Goal: Task Accomplishment & Management: Manage account settings

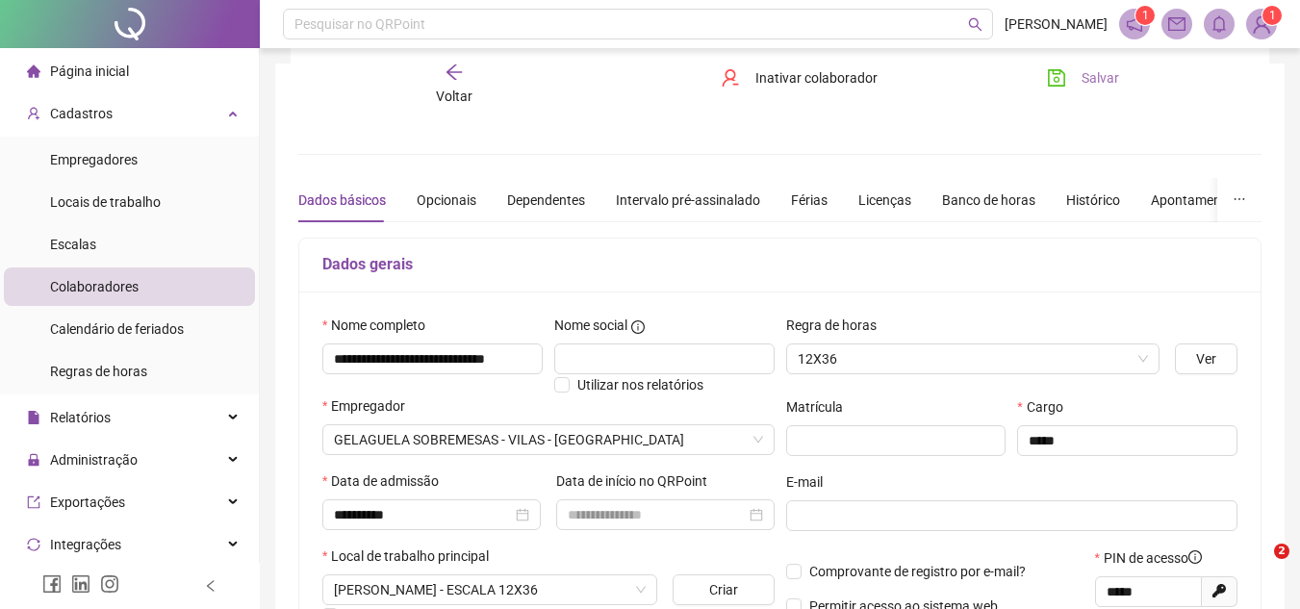
click at [1119, 82] on button "Salvar" at bounding box center [1082, 78] width 101 height 31
click at [1109, 82] on span "Salvar" at bounding box center [1100, 77] width 38 height 21
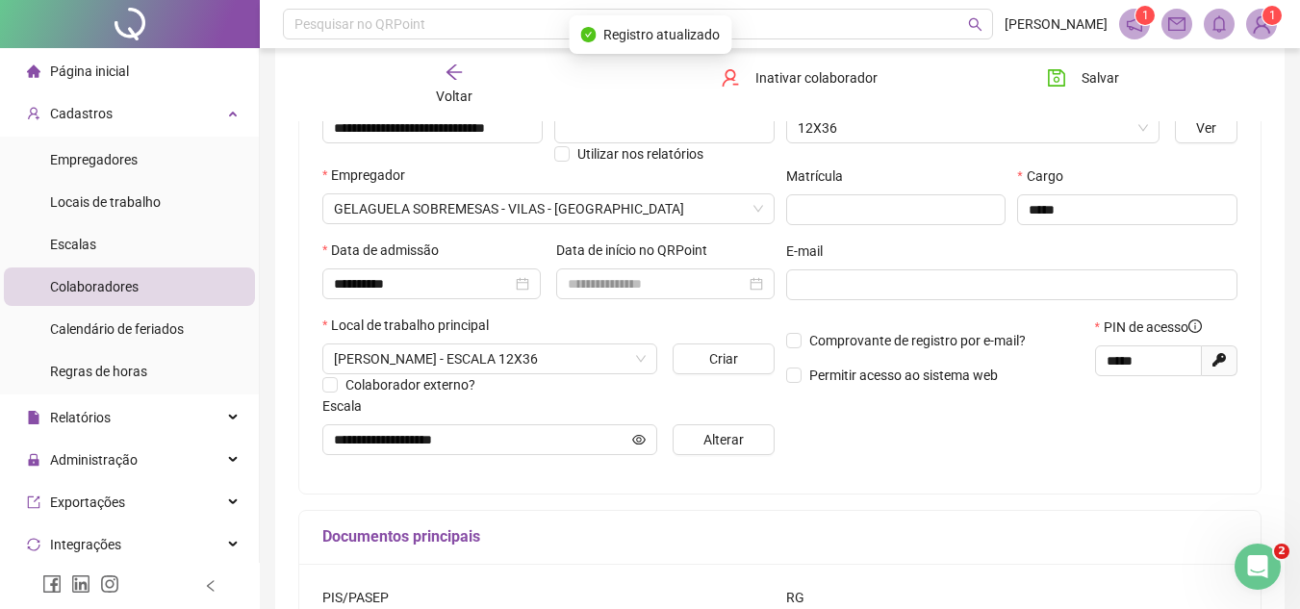
click at [1251, 29] on img at bounding box center [1261, 24] width 29 height 29
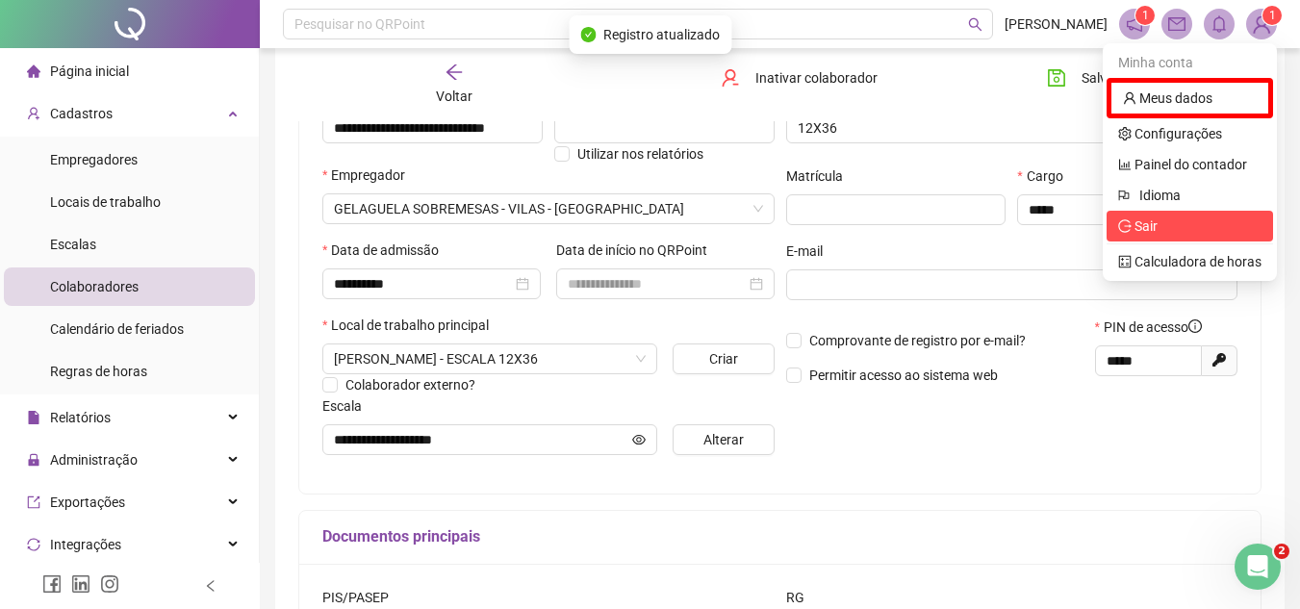
click at [1191, 234] on span "Sair" at bounding box center [1189, 226] width 143 height 21
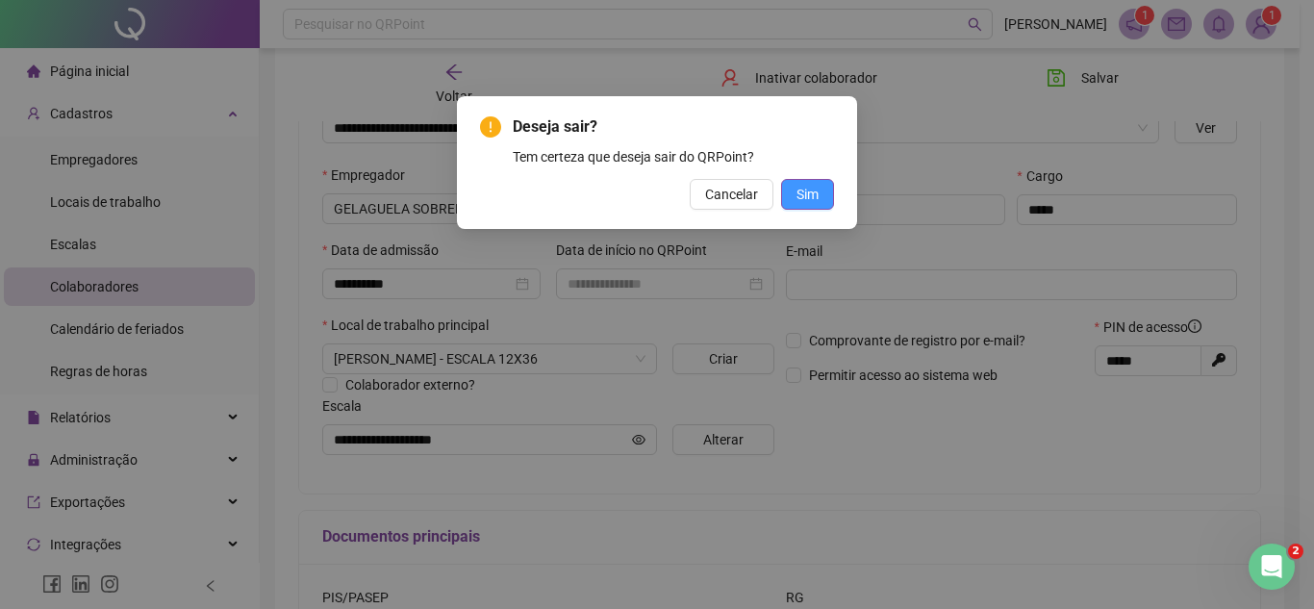
click at [814, 198] on span "Sim" at bounding box center [808, 194] width 22 height 21
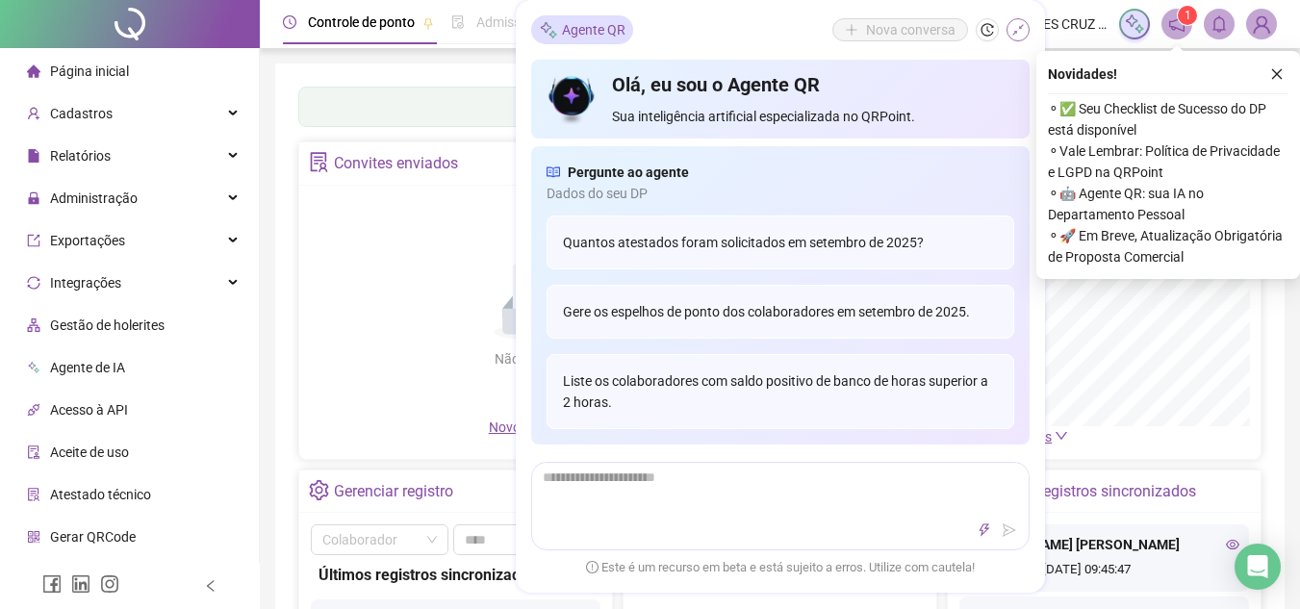
click at [1021, 35] on icon "shrink" at bounding box center [1017, 29] width 13 height 13
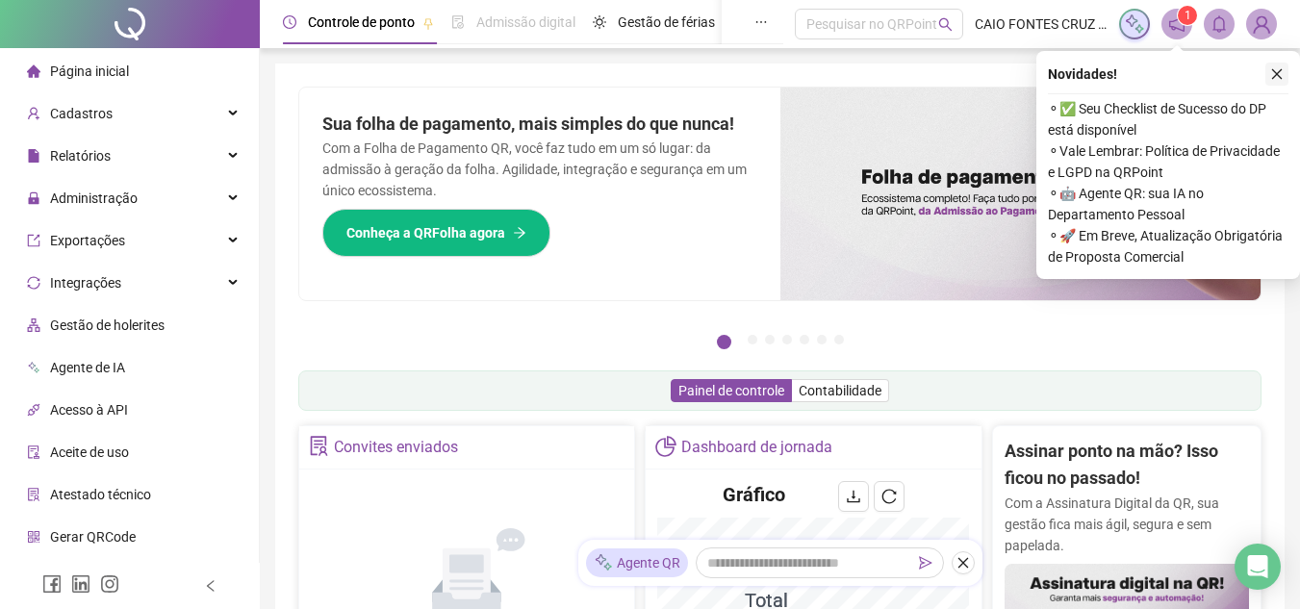
click at [1271, 82] on button "button" at bounding box center [1276, 74] width 23 height 23
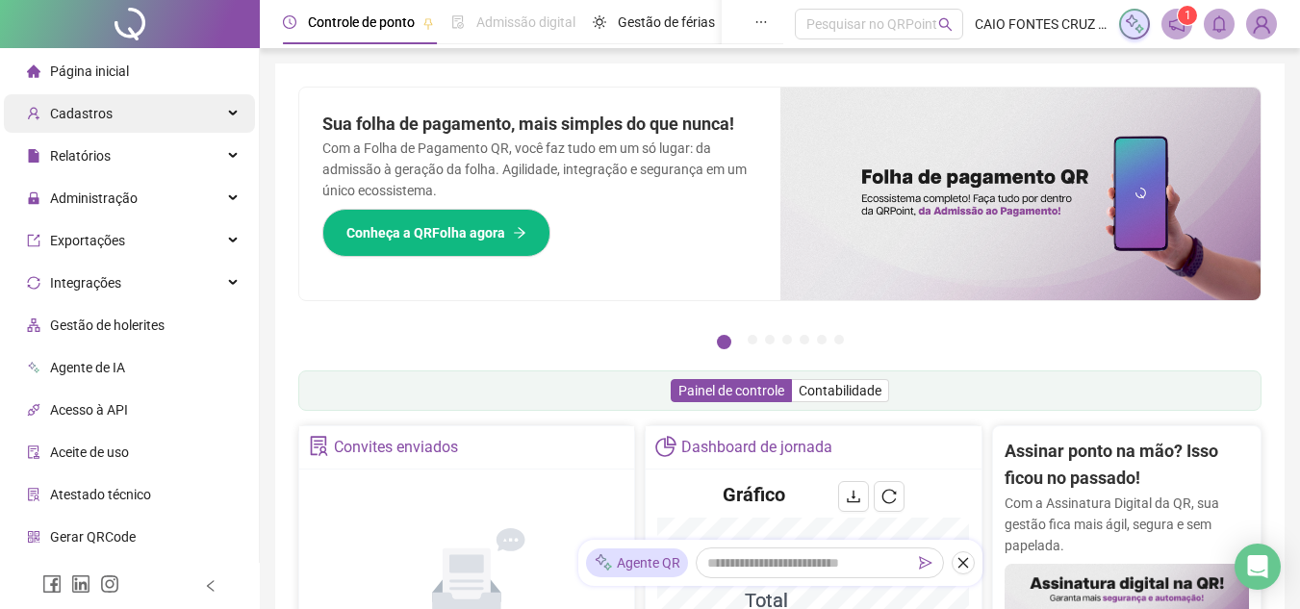
click at [132, 107] on div "Cadastros" at bounding box center [129, 113] width 251 height 38
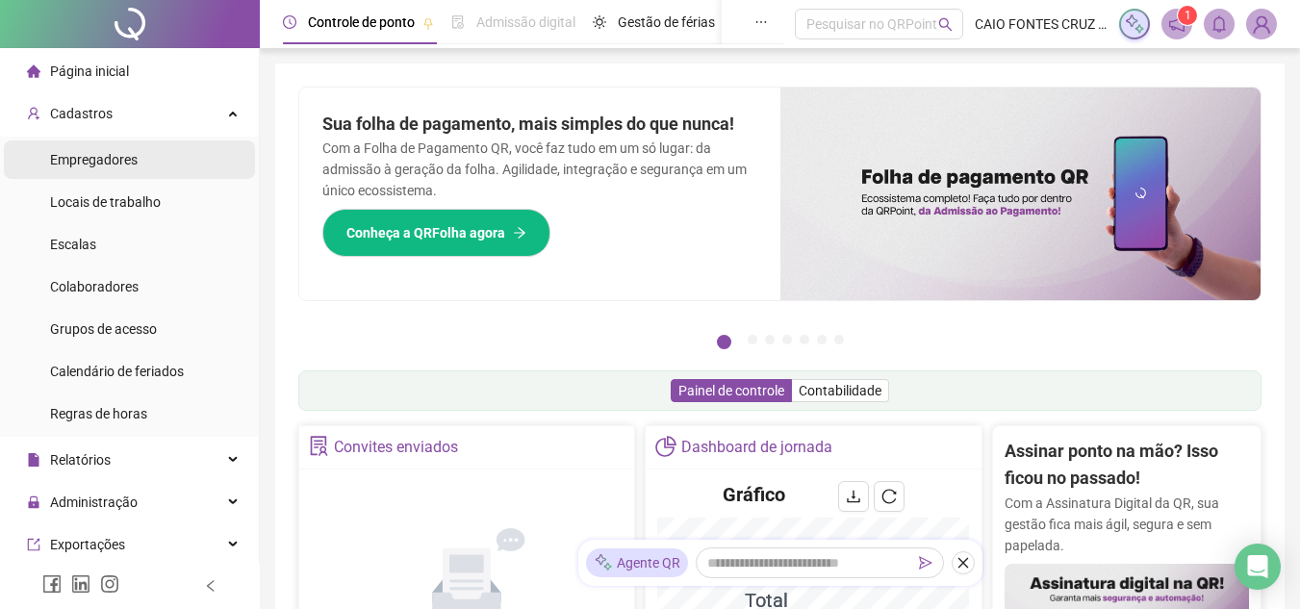
click at [140, 147] on li "Empregadores" at bounding box center [129, 159] width 251 height 38
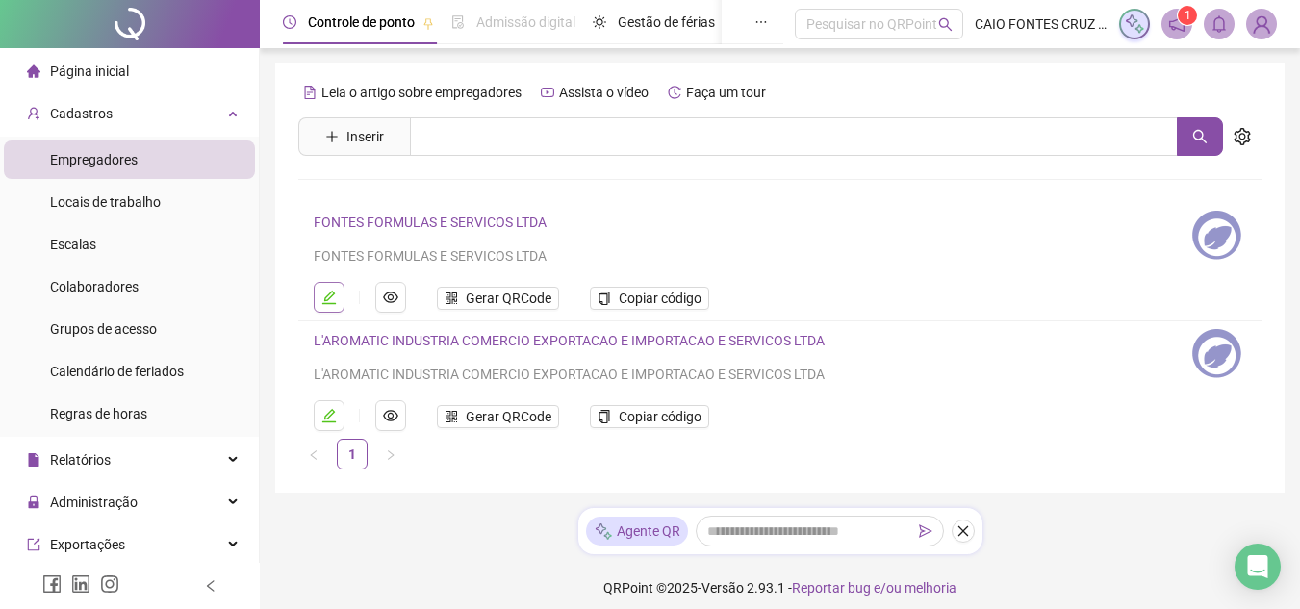
click at [329, 298] on icon "edit" at bounding box center [328, 297] width 13 height 13
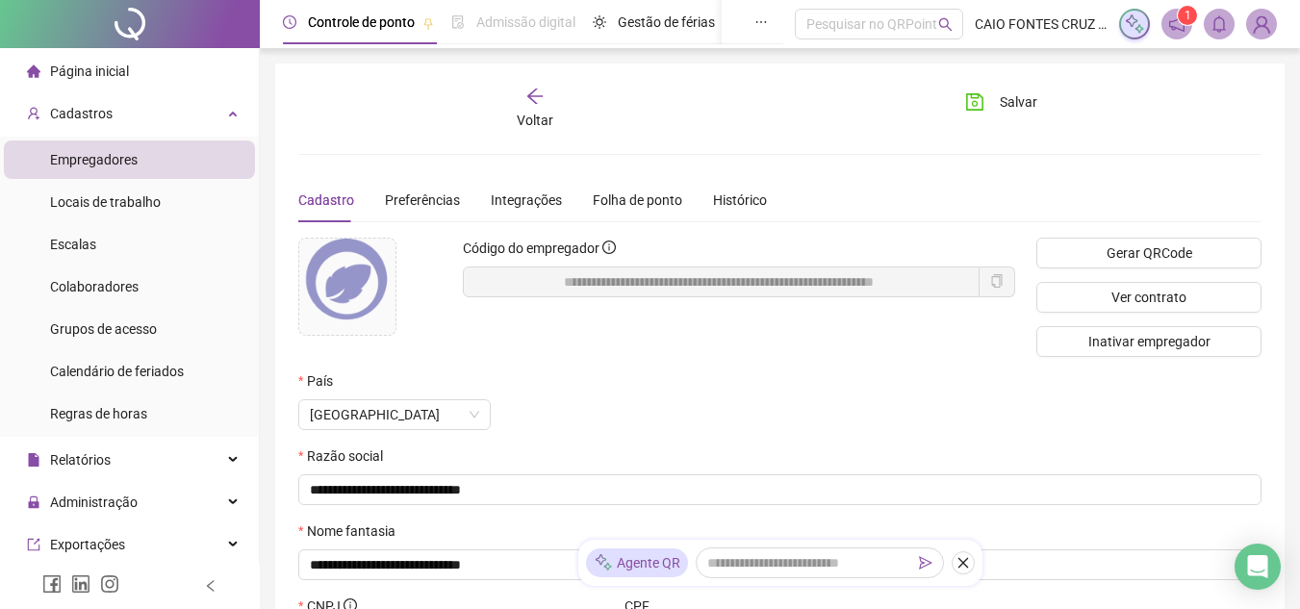
click at [715, 410] on div "[GEOGRAPHIC_DATA]" at bounding box center [698, 414] width 800 height 31
click at [406, 188] on div "Preferências" at bounding box center [422, 200] width 75 height 44
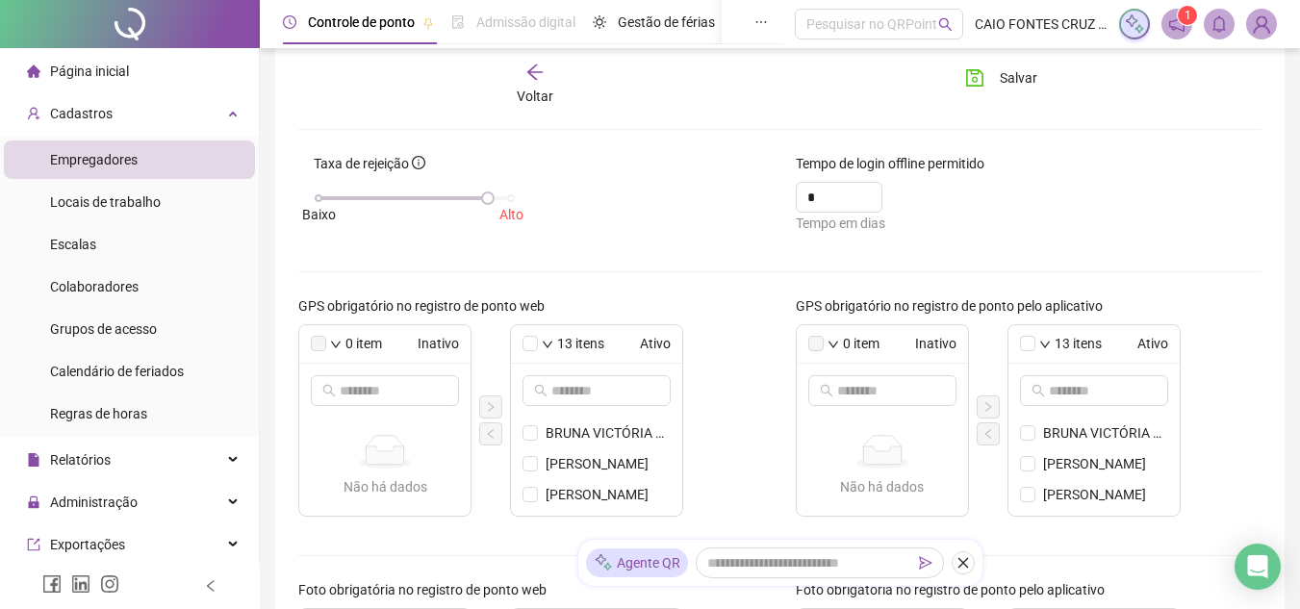
scroll to position [154, 0]
click at [508, 196] on div "[GEOGRAPHIC_DATA]" at bounding box center [414, 197] width 192 height 12
click at [832, 198] on input "*" at bounding box center [826, 196] width 38 height 29
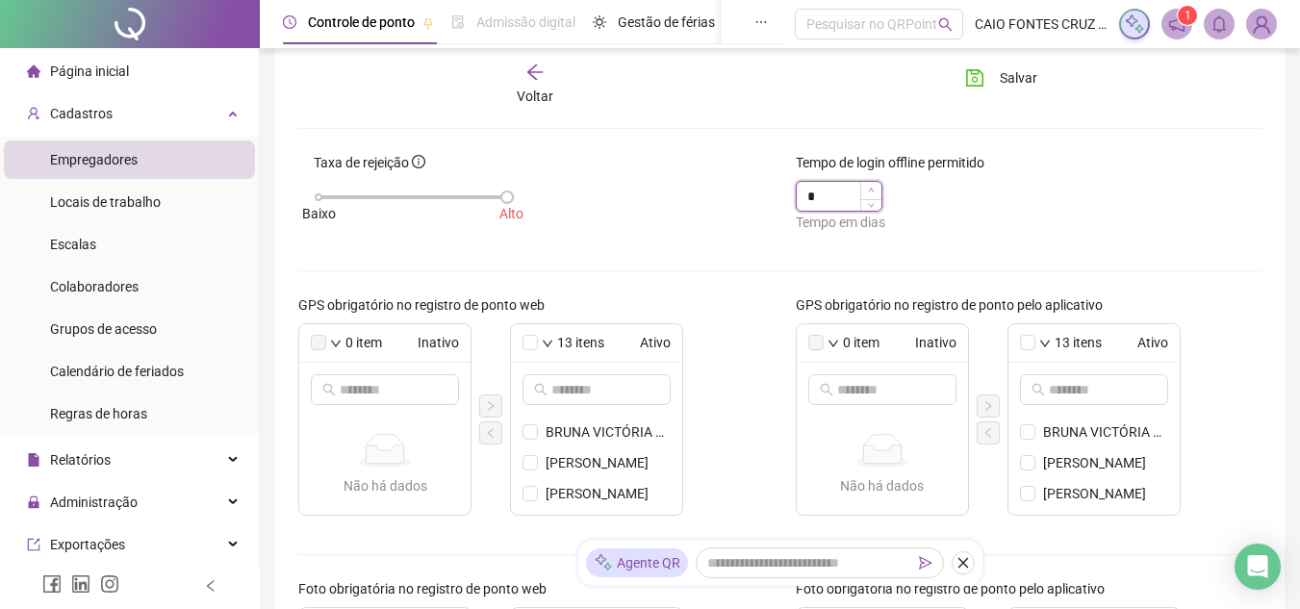
click at [871, 190] on icon "up" at bounding box center [871, 190] width 7 height 7
click at [873, 188] on icon "up" at bounding box center [871, 190] width 7 height 7
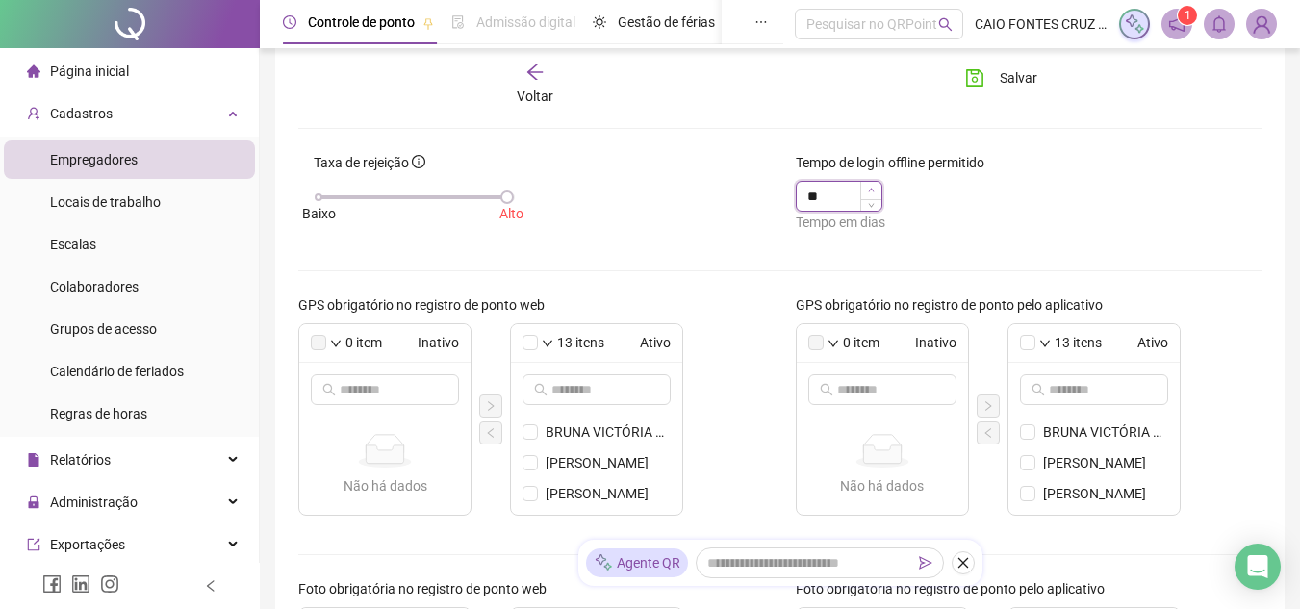
click at [873, 188] on icon "up" at bounding box center [871, 190] width 7 height 7
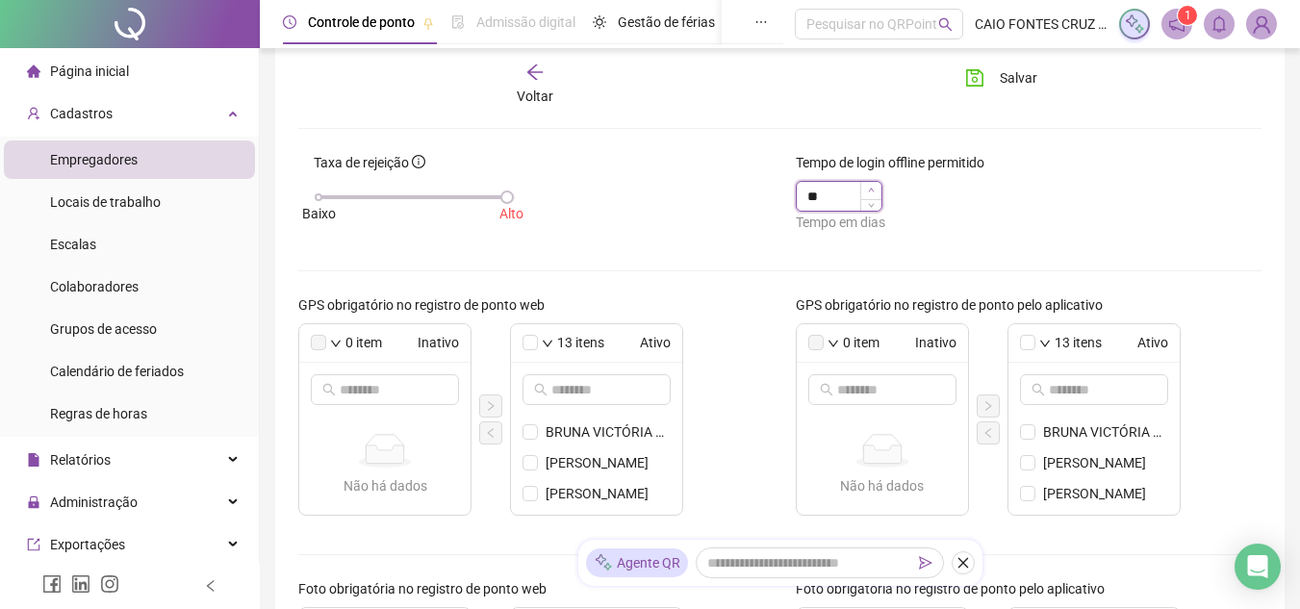
click at [873, 188] on icon "up" at bounding box center [871, 190] width 7 height 7
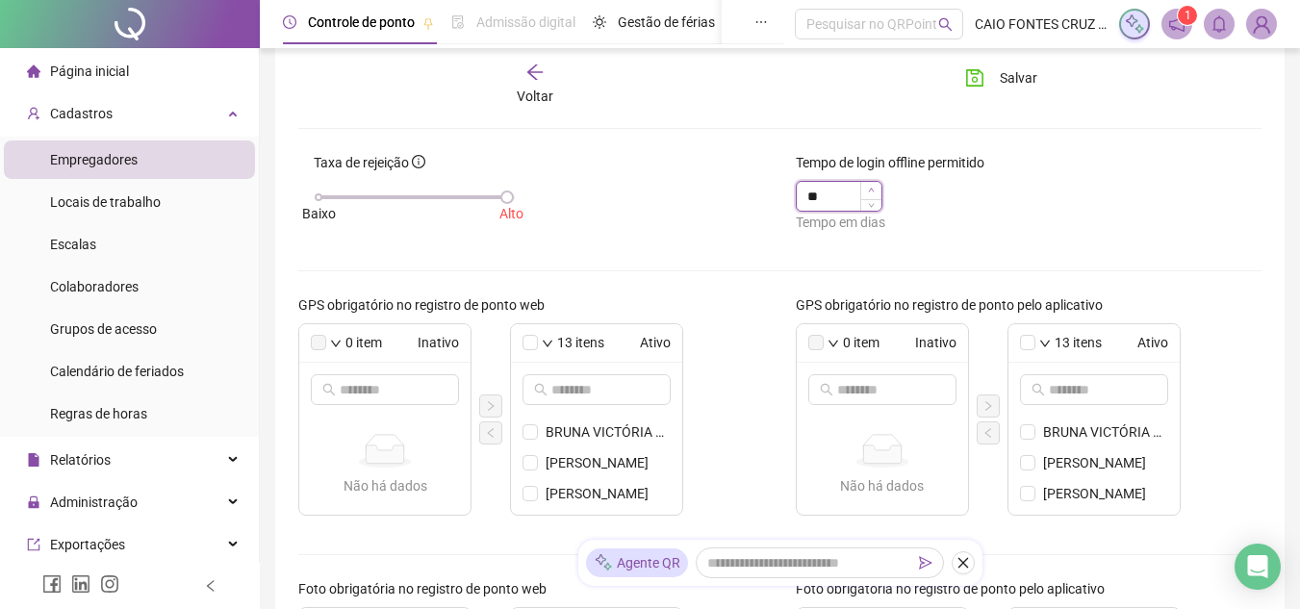
click at [873, 188] on icon "up" at bounding box center [871, 190] width 7 height 7
click at [808, 199] on input "**" at bounding box center [826, 196] width 38 height 29
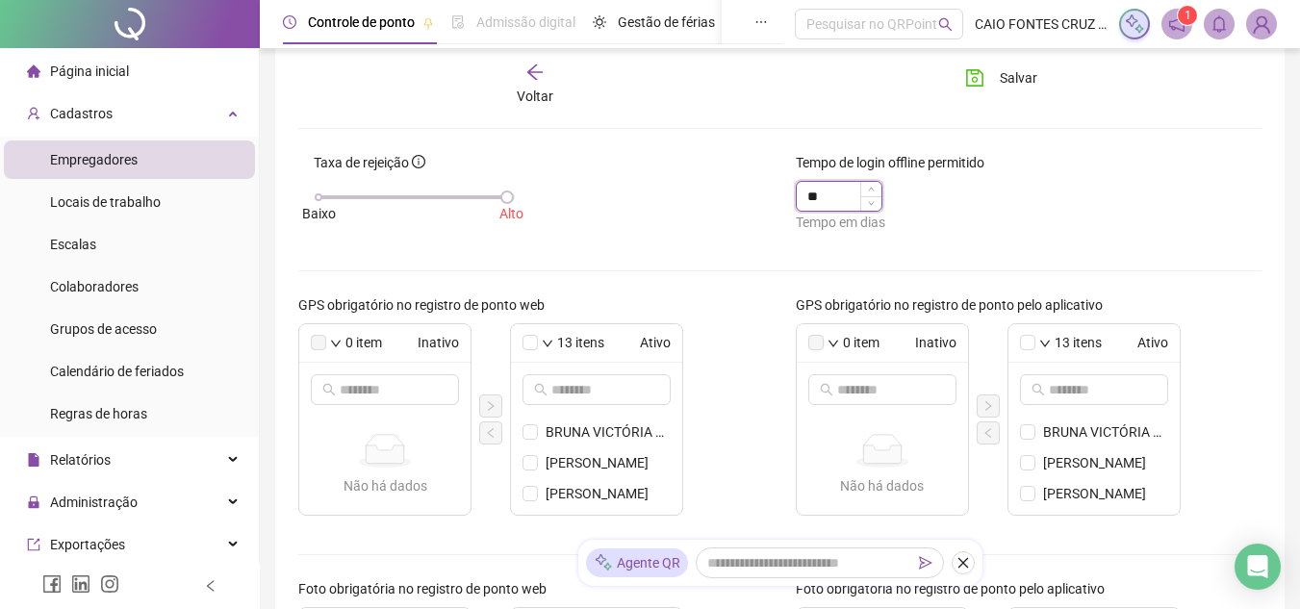
click at [808, 199] on input "**" at bounding box center [826, 196] width 38 height 29
click at [753, 216] on div "Taxa de rejeição [GEOGRAPHIC_DATA]" at bounding box center [531, 199] width 497 height 95
click at [825, 196] on input "**" at bounding box center [826, 196] width 38 height 29
type input "**"
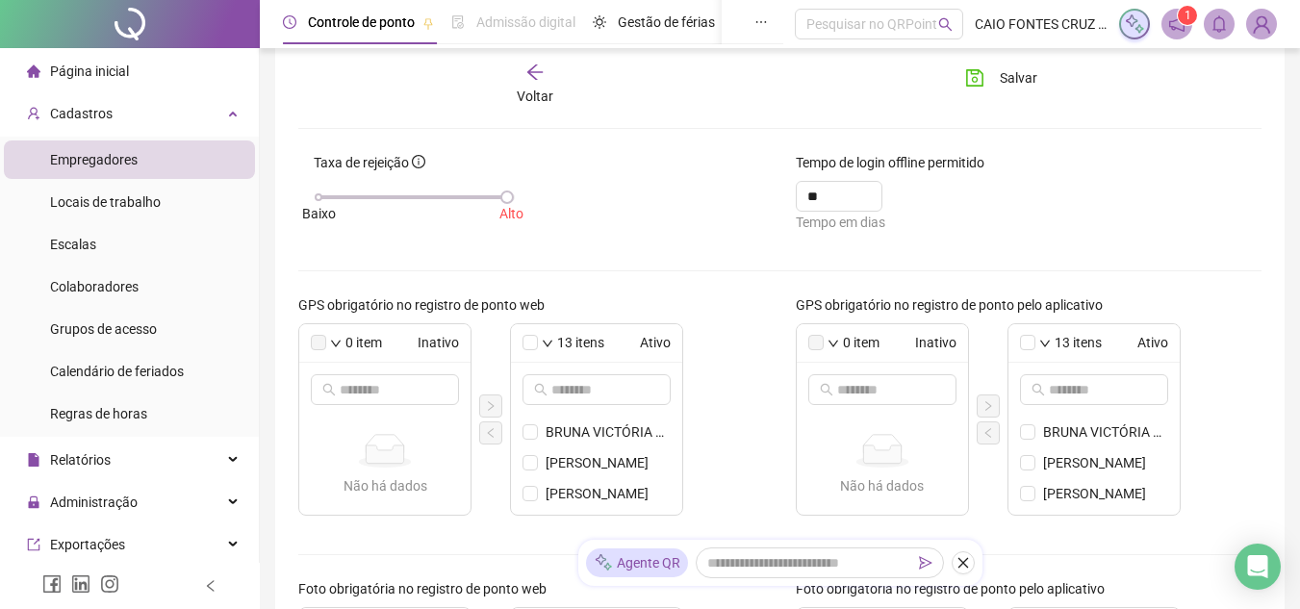
click at [691, 205] on div "Taxa de rejeição [GEOGRAPHIC_DATA]" at bounding box center [531, 199] width 497 height 95
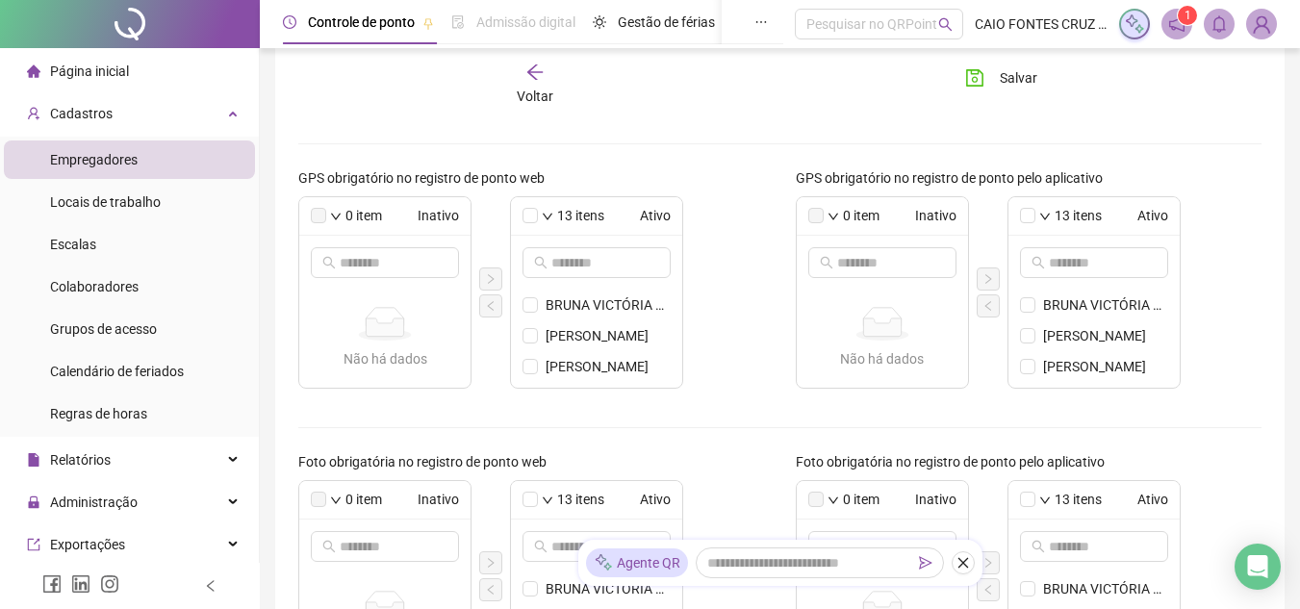
scroll to position [0, 0]
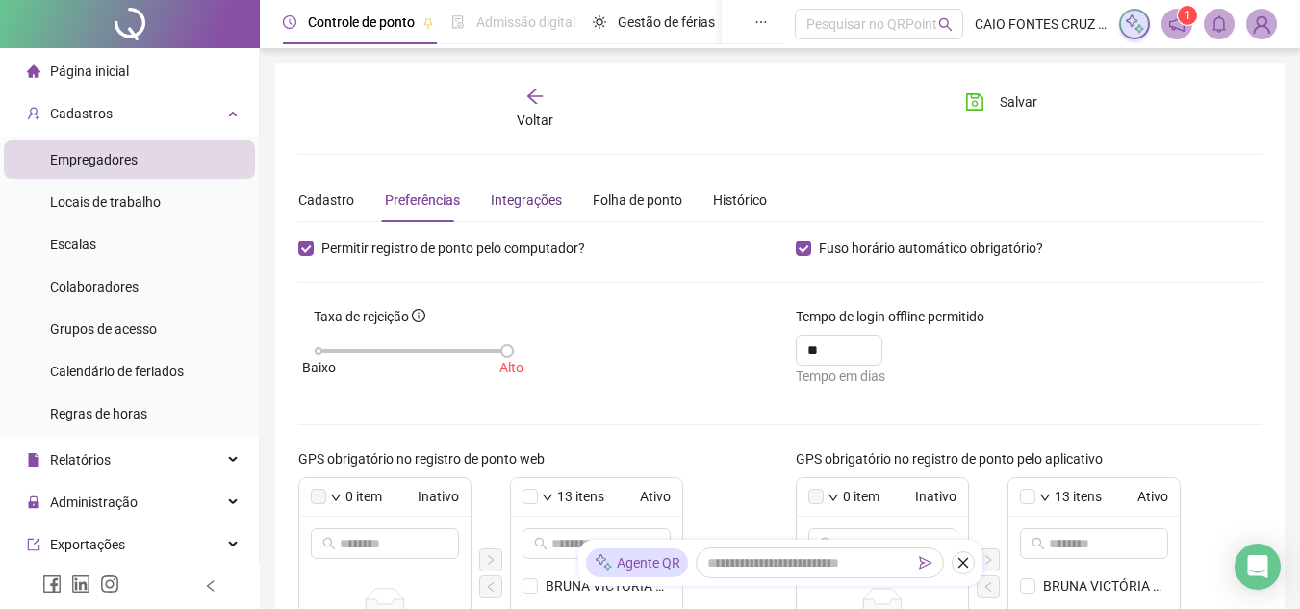
click at [518, 203] on div "Integrações" at bounding box center [526, 200] width 71 height 21
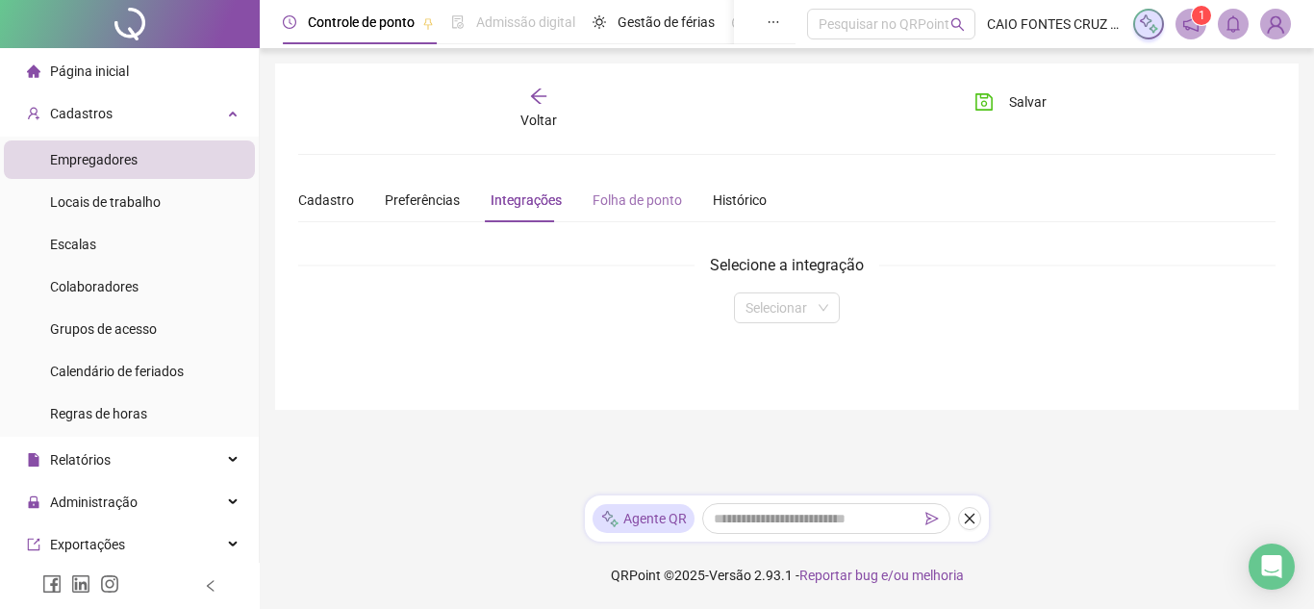
click at [628, 214] on div "Folha de ponto" at bounding box center [637, 200] width 89 height 44
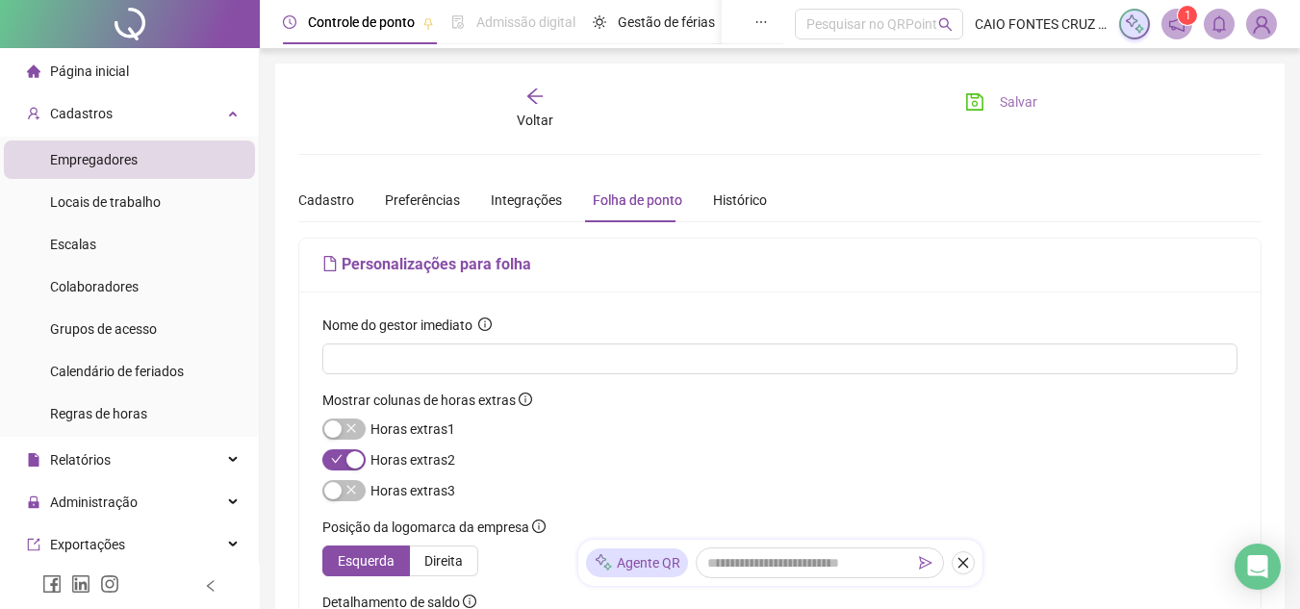
click at [1020, 101] on span "Salvar" at bounding box center [1019, 101] width 38 height 21
click at [353, 205] on div "Cadastro Preferências Integrações Folha de ponto Histórico" at bounding box center [532, 200] width 469 height 44
click at [343, 202] on div "Cadastro" at bounding box center [326, 200] width 56 height 21
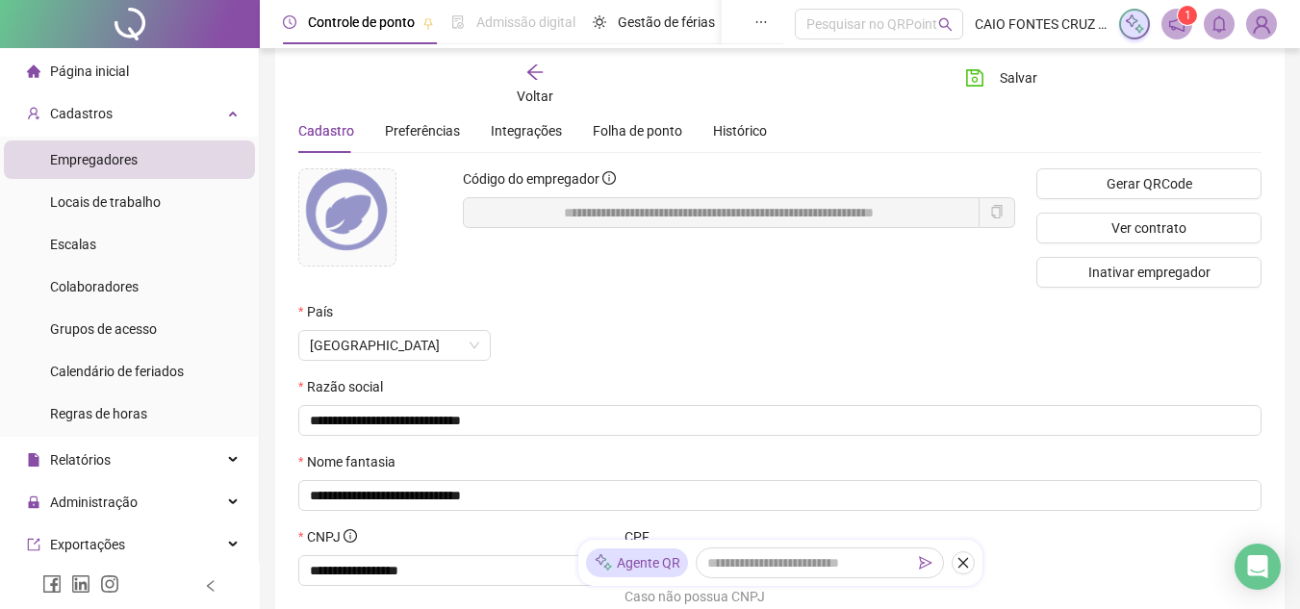
scroll to position [64, 0]
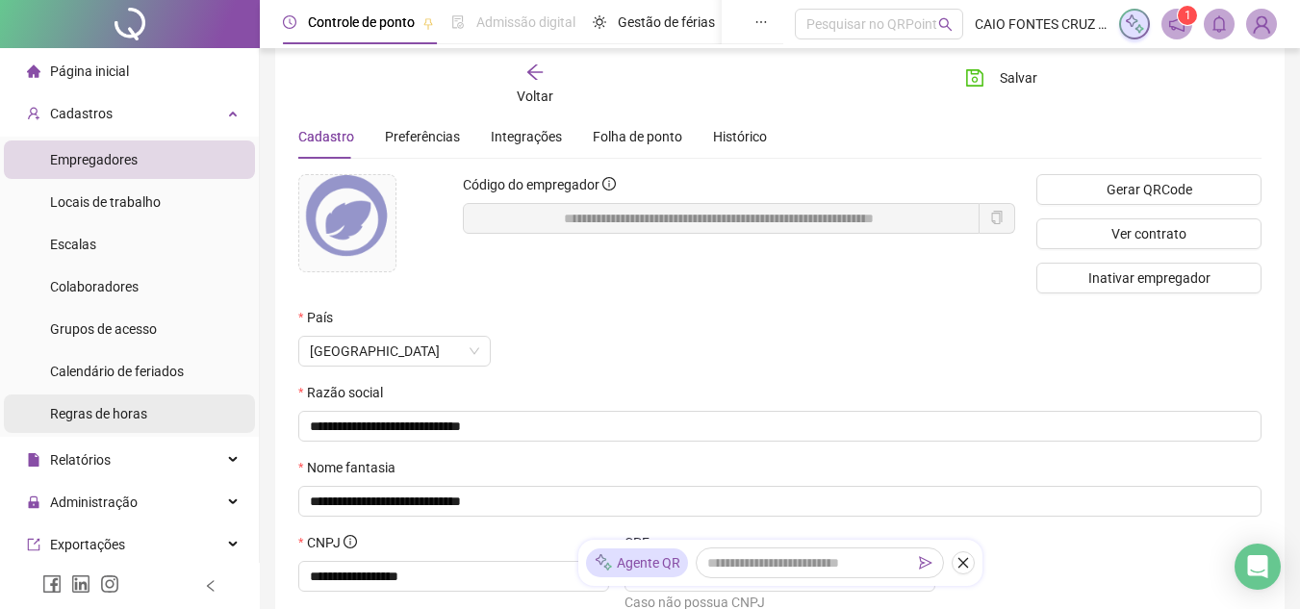
click at [159, 411] on li "Regras de horas" at bounding box center [129, 413] width 251 height 38
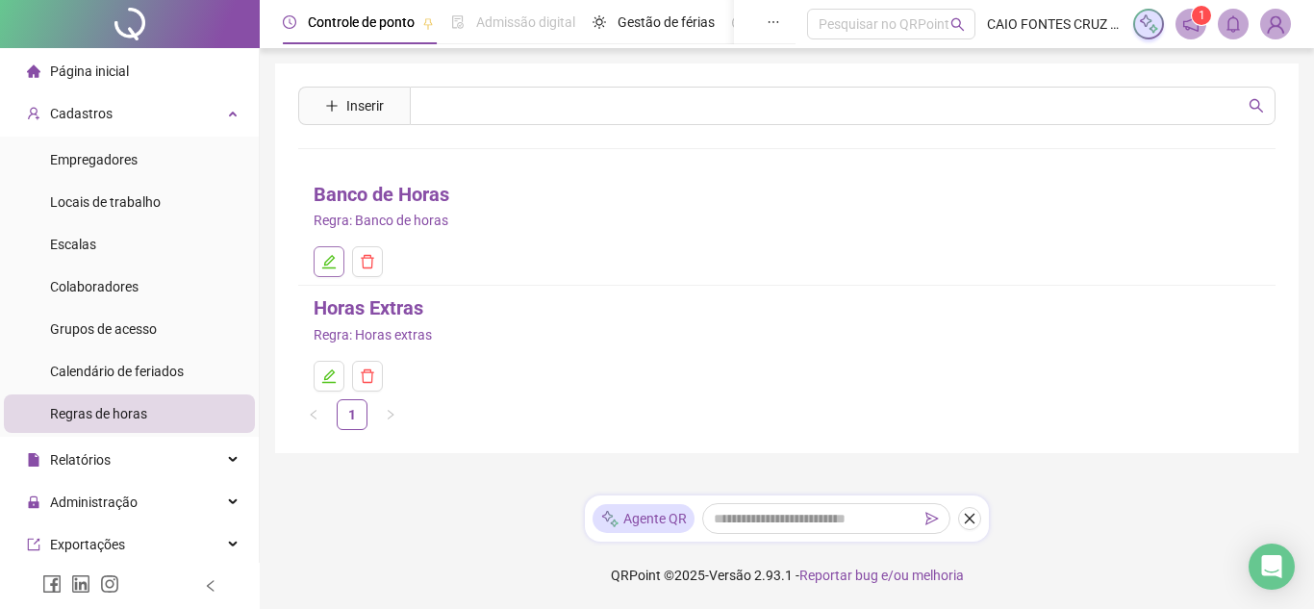
click at [329, 265] on icon "edit" at bounding box center [328, 261] width 15 height 15
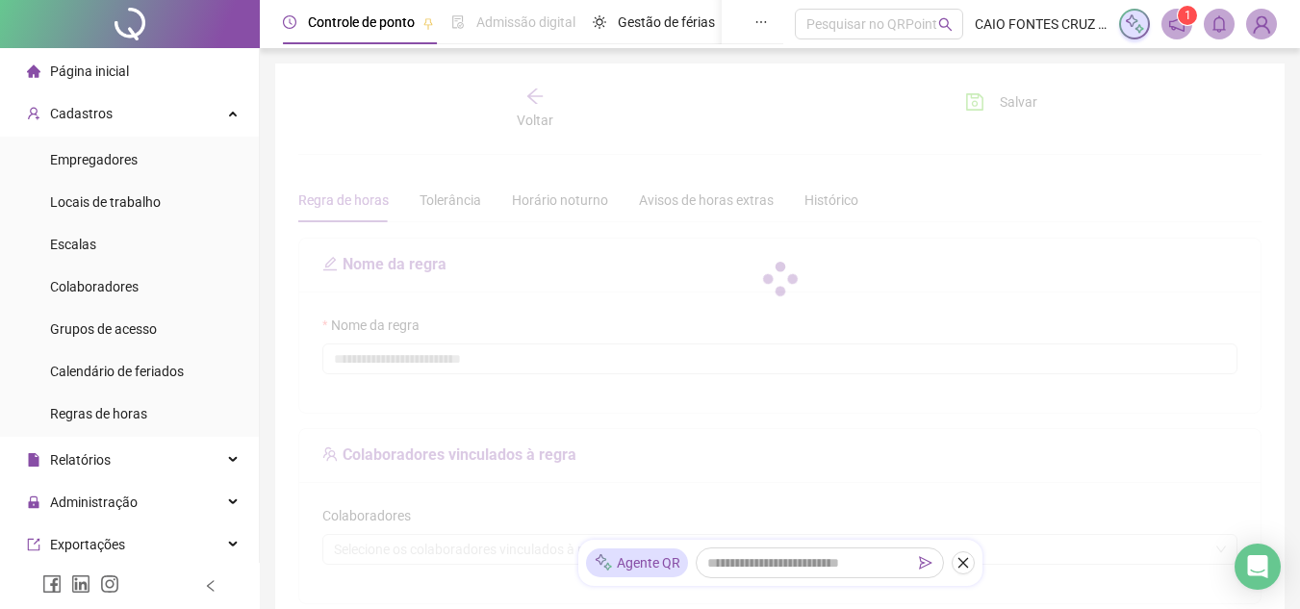
type input "**********"
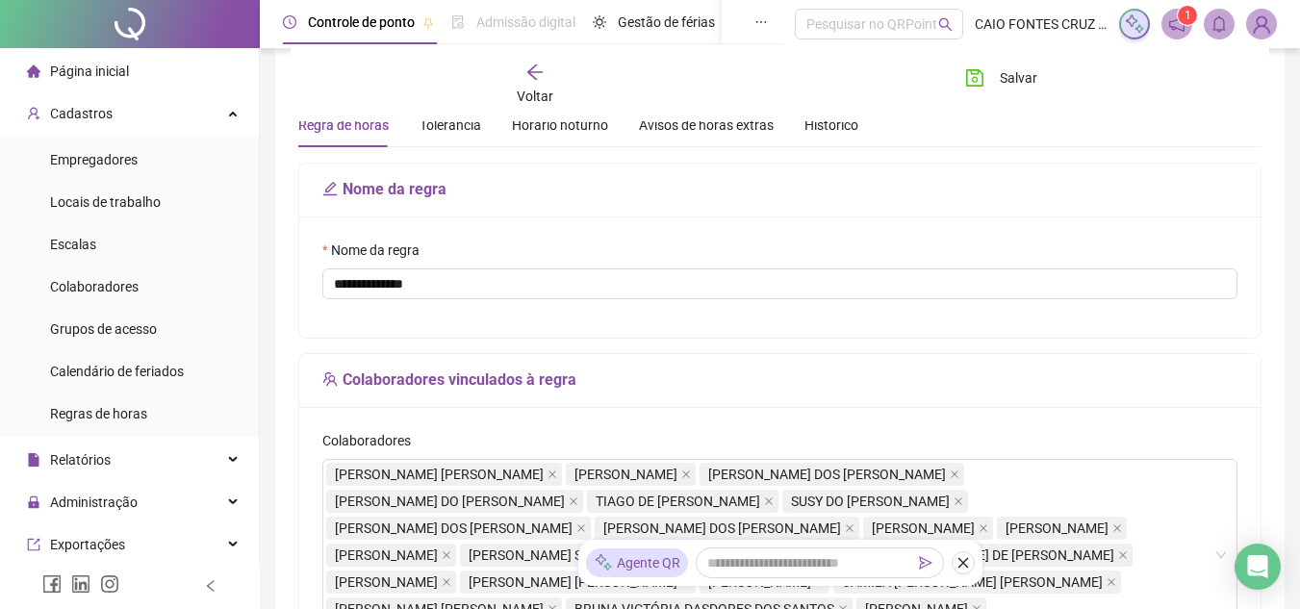
scroll to position [78, 0]
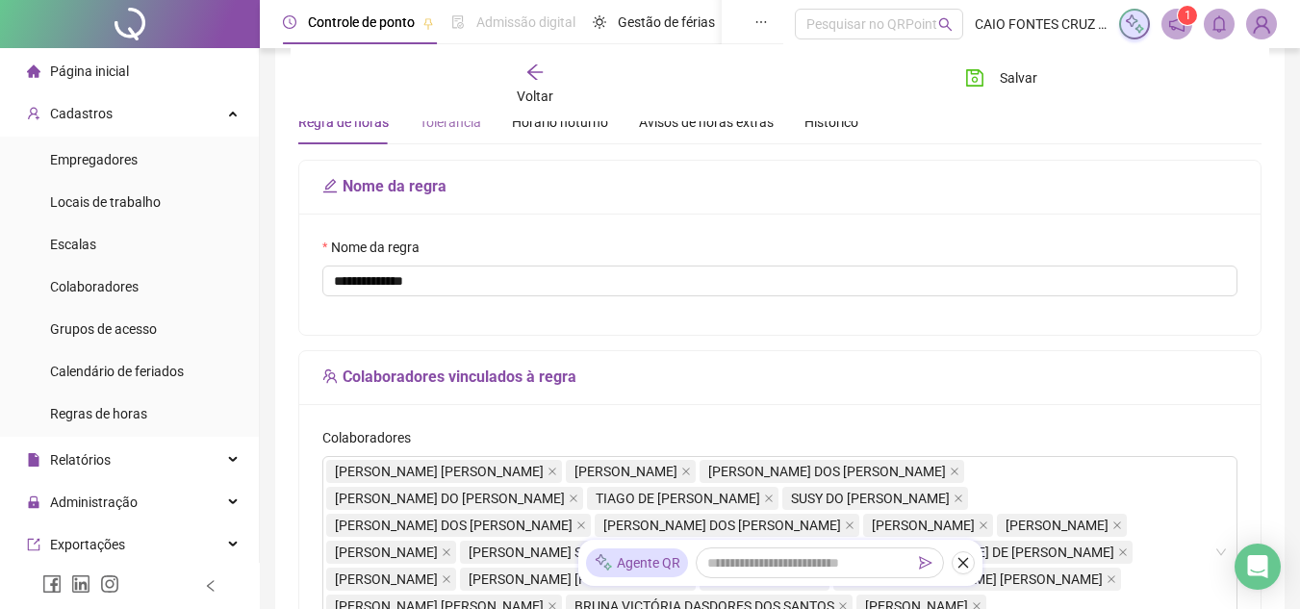
click at [474, 134] on div "Tolerância" at bounding box center [450, 122] width 62 height 44
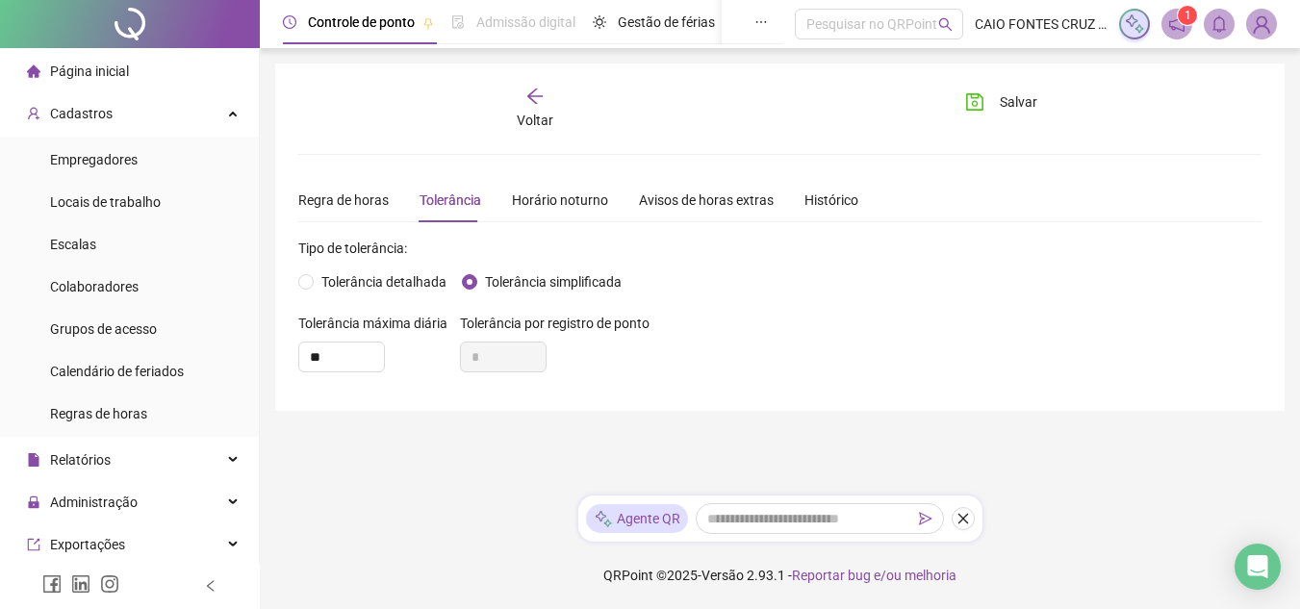
scroll to position [0, 0]
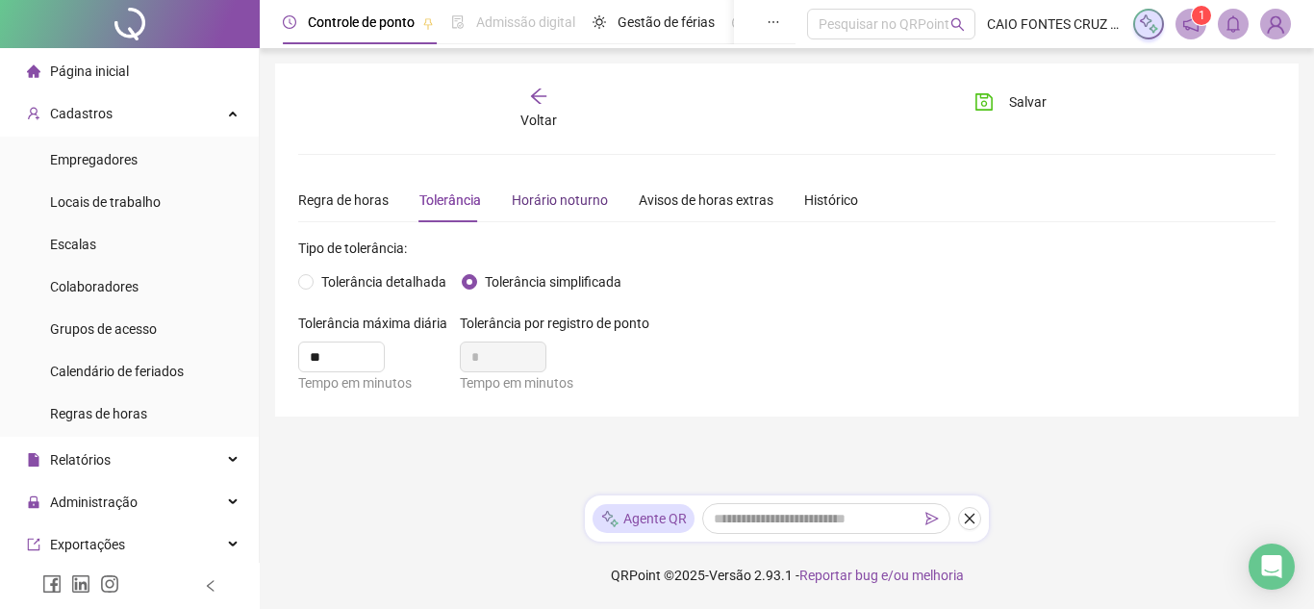
click at [538, 193] on div "Horário noturno" at bounding box center [560, 200] width 96 height 21
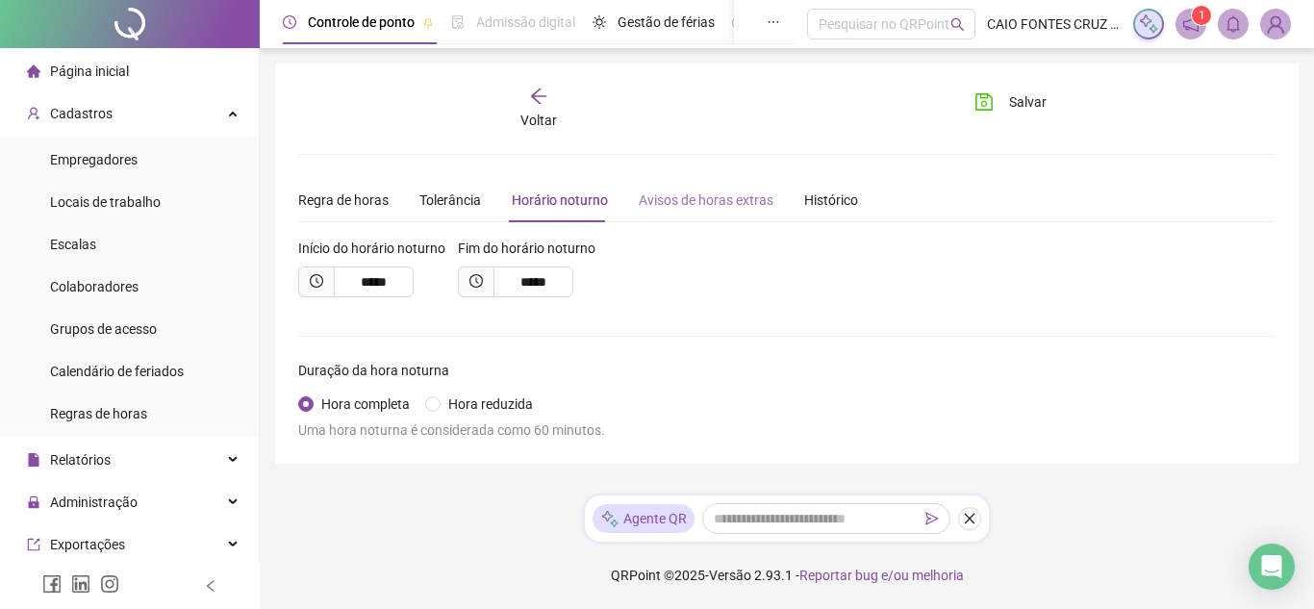
click at [649, 211] on div "Avisos de horas extras" at bounding box center [706, 200] width 135 height 44
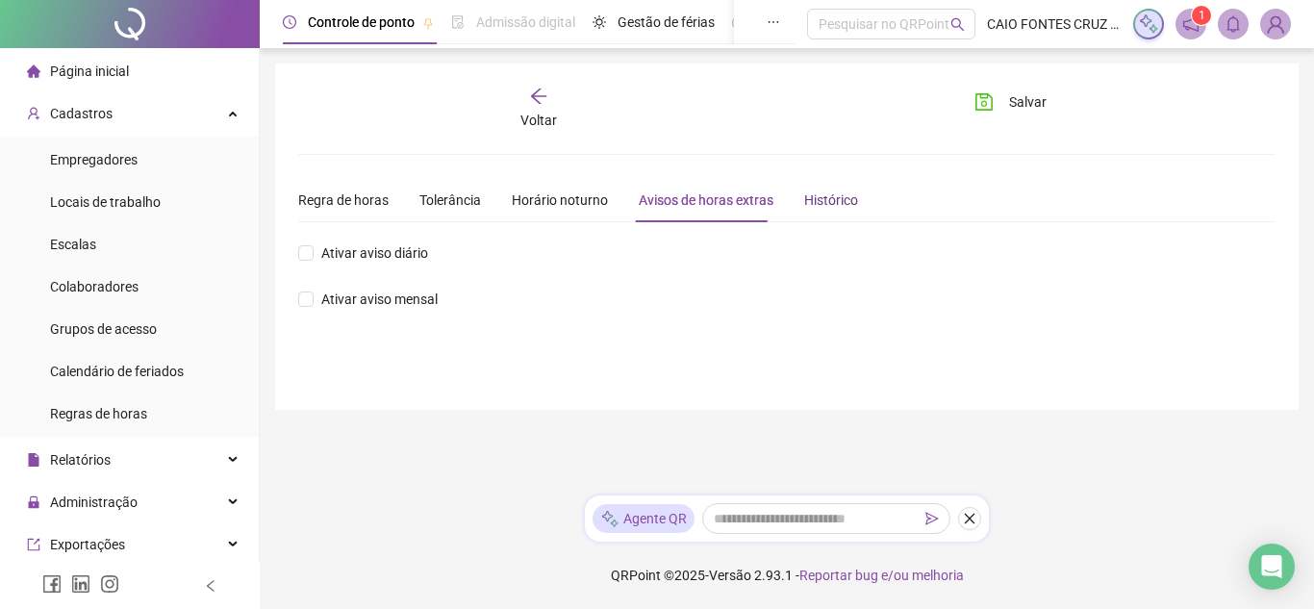
click at [837, 196] on div "Histórico" at bounding box center [831, 200] width 54 height 21
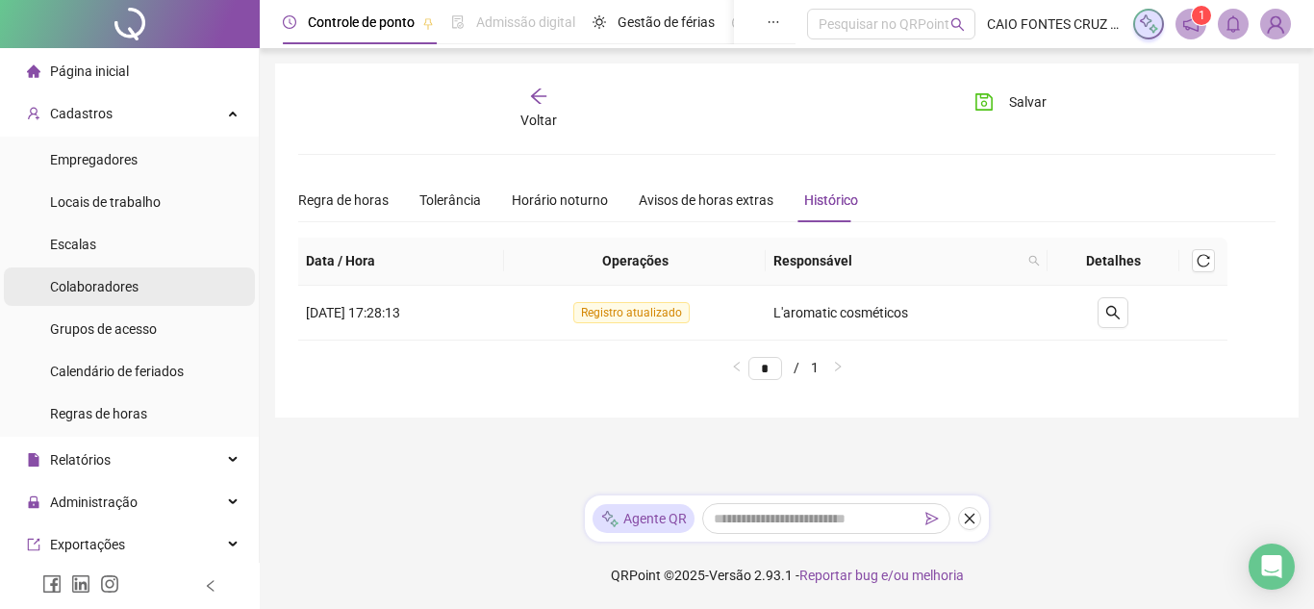
click at [106, 289] on span "Colaboradores" at bounding box center [94, 286] width 89 height 15
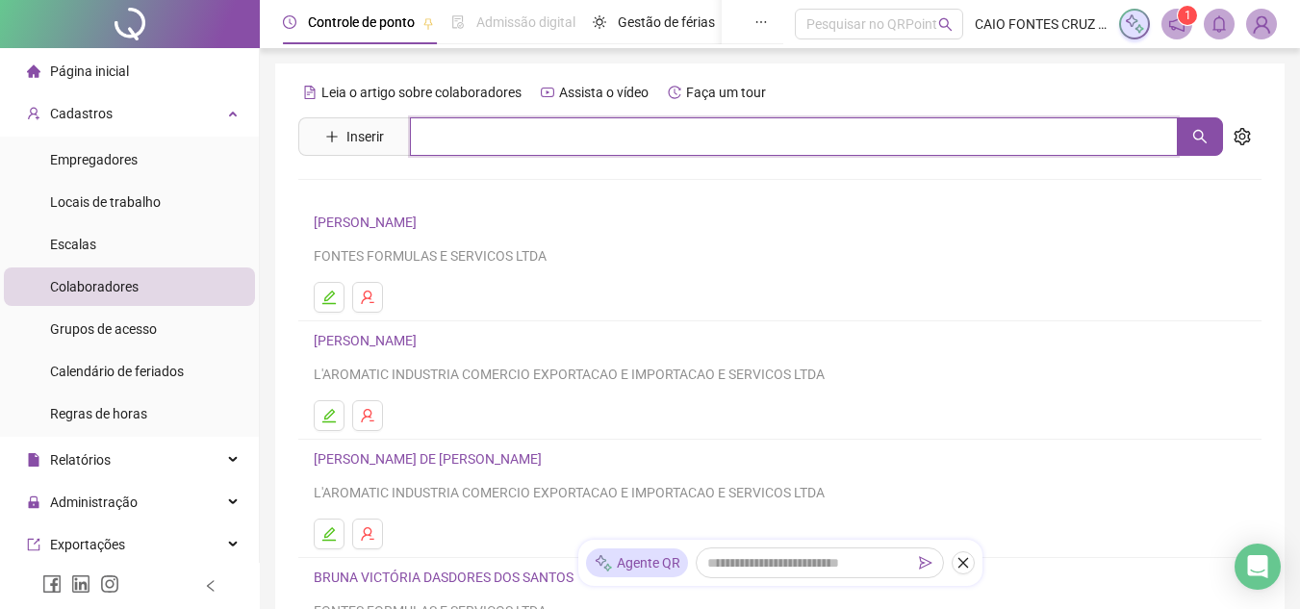
click at [480, 136] on input "text" at bounding box center [794, 136] width 768 height 38
type input "*"
click at [1204, 131] on icon "search" at bounding box center [1199, 136] width 15 height 15
type input "*******"
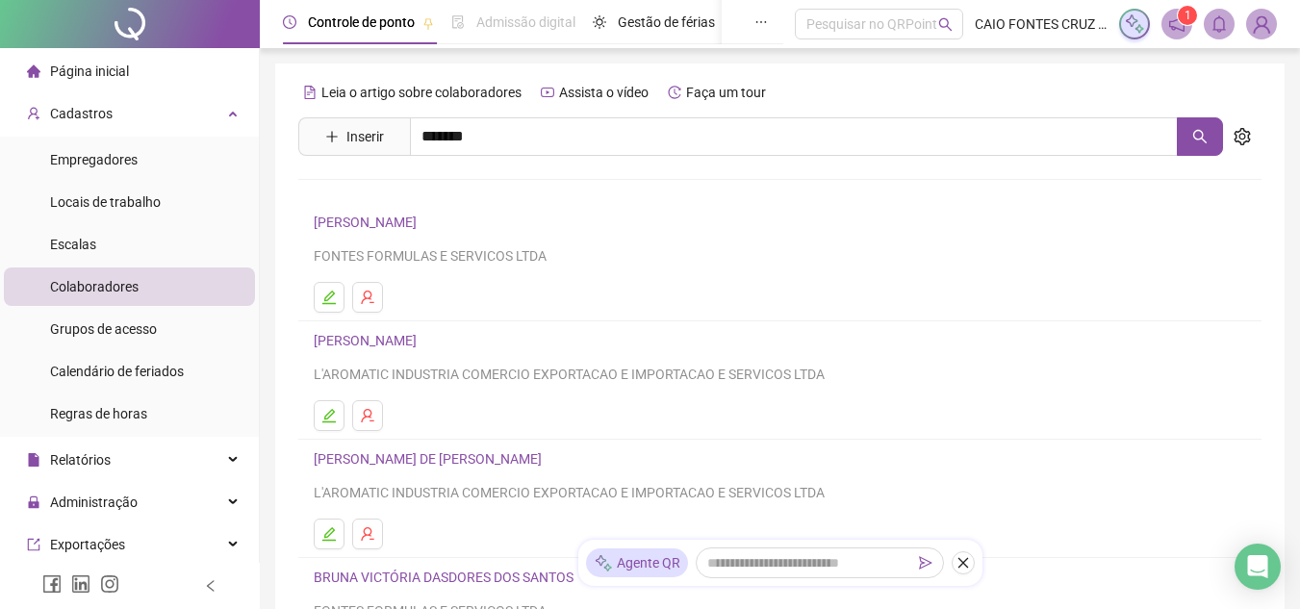
click at [423, 194] on link "[PERSON_NAME] [PERSON_NAME]" at bounding box center [438, 193] width 209 height 15
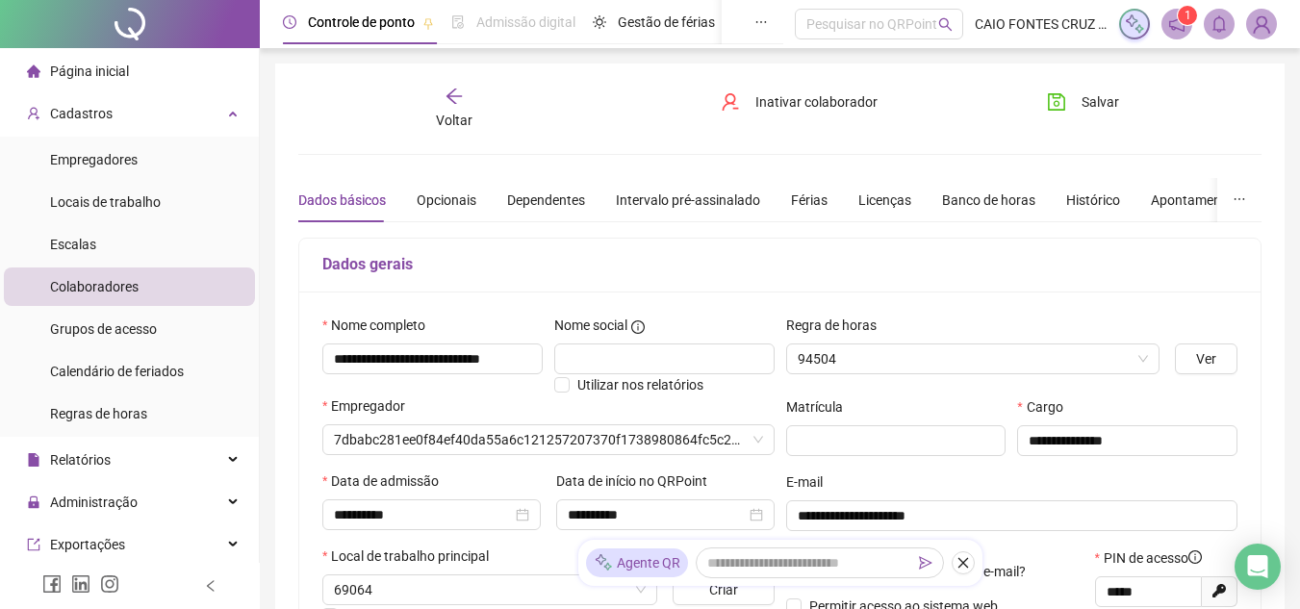
type input "******"
click at [1053, 302] on div "**********" at bounding box center [779, 508] width 961 height 433
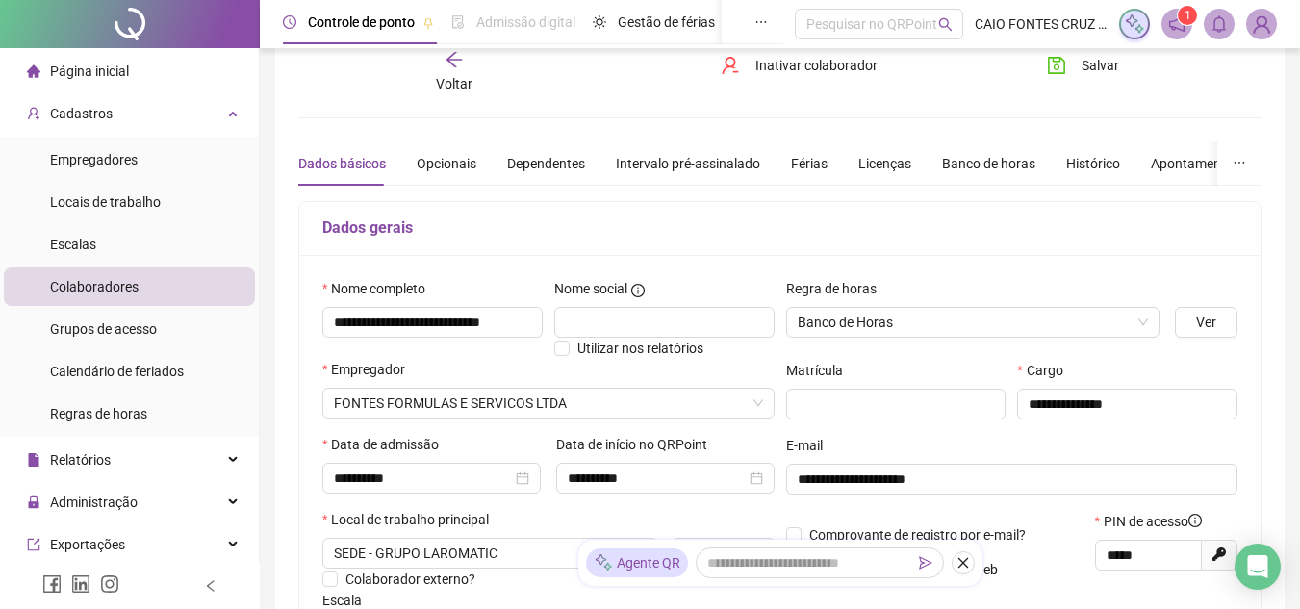
scroll to position [38, 0]
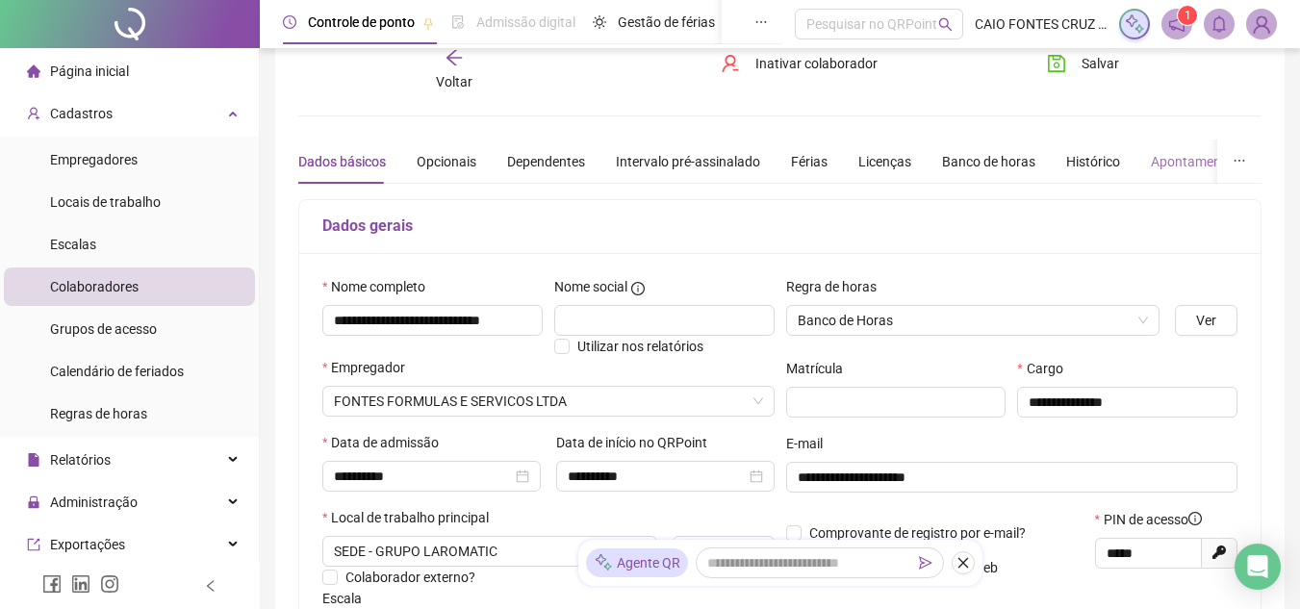
click at [1151, 172] on div "Apontamentos" at bounding box center [1195, 162] width 89 height 44
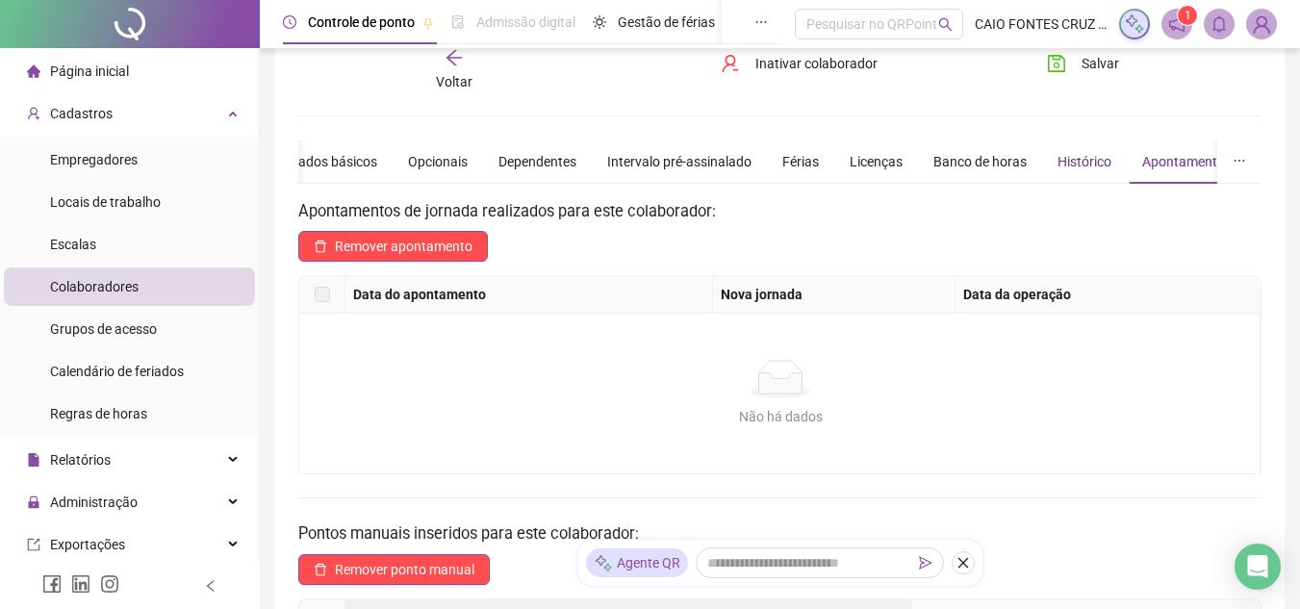
click at [1085, 166] on div "Histórico" at bounding box center [1084, 161] width 54 height 21
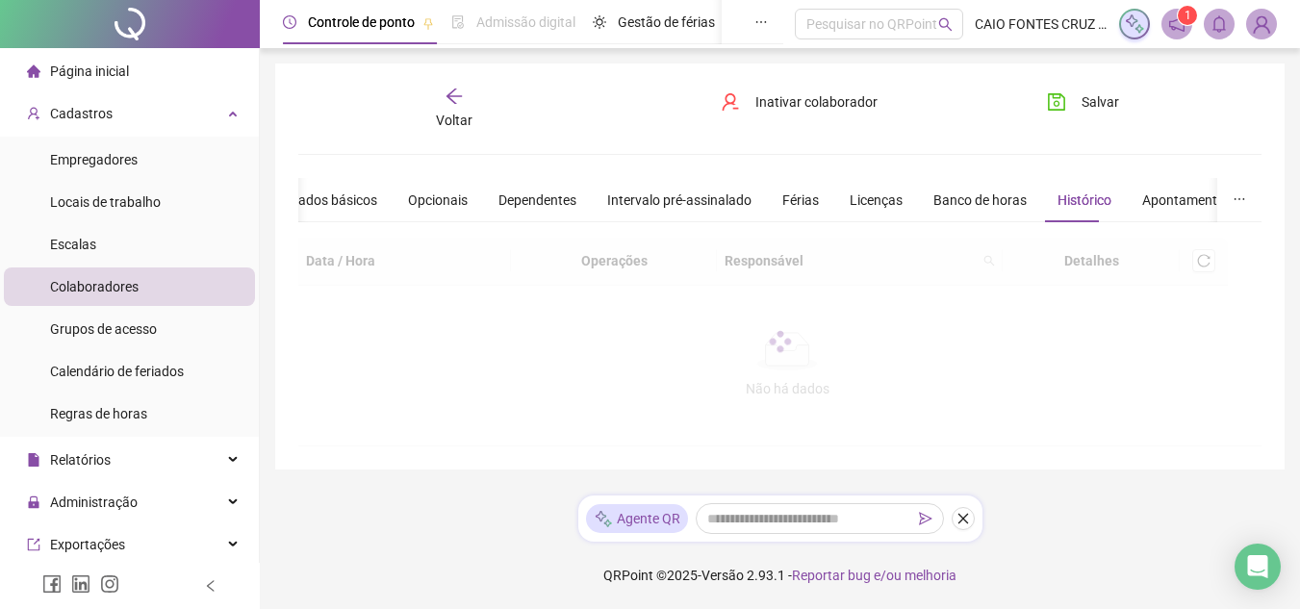
scroll to position [0, 0]
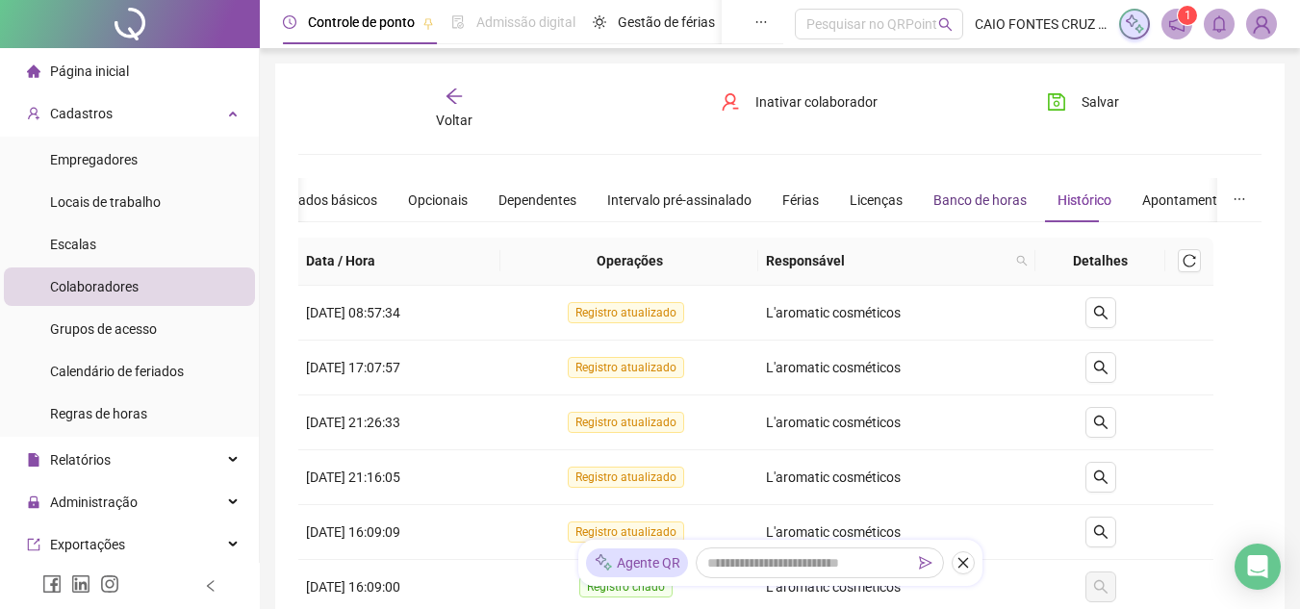
click at [996, 191] on div "Banco de horas" at bounding box center [979, 200] width 93 height 21
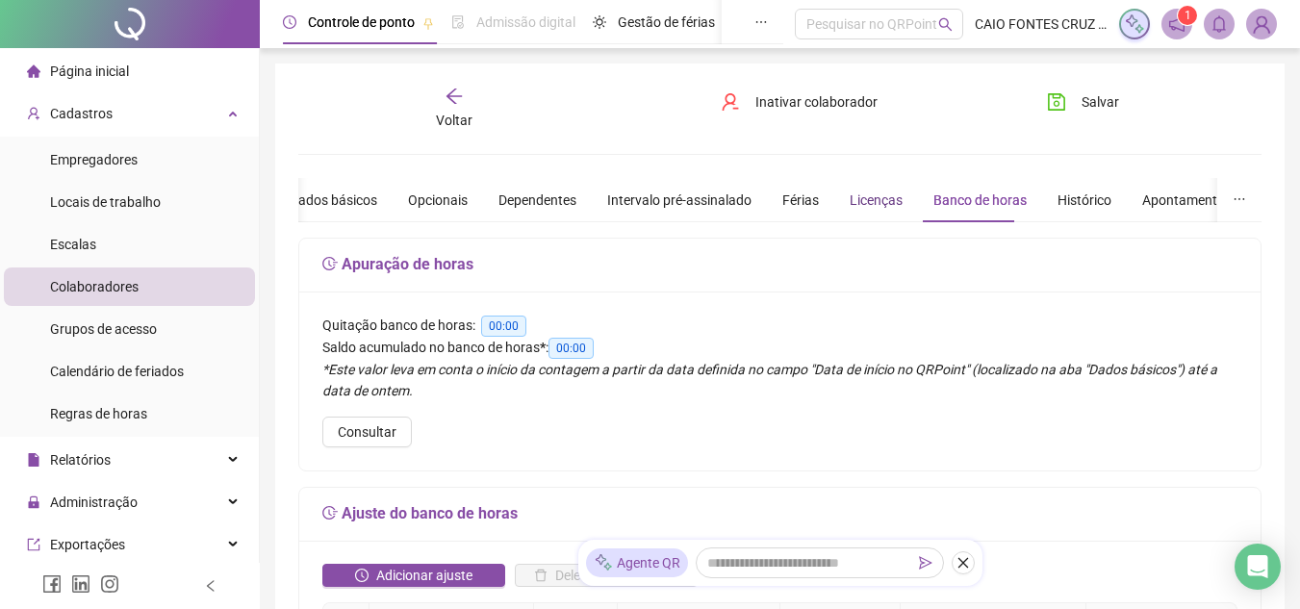
click at [861, 191] on div "Licenças" at bounding box center [876, 200] width 53 height 21
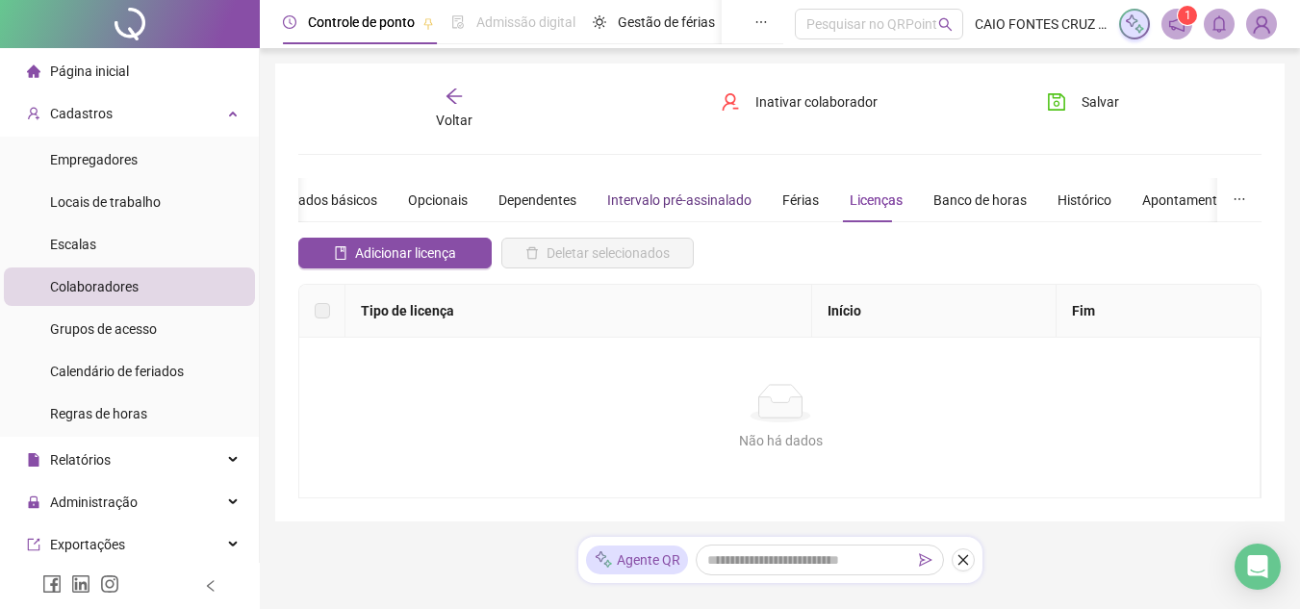
click at [715, 193] on div "Intervalo pré-assinalado" at bounding box center [679, 200] width 144 height 21
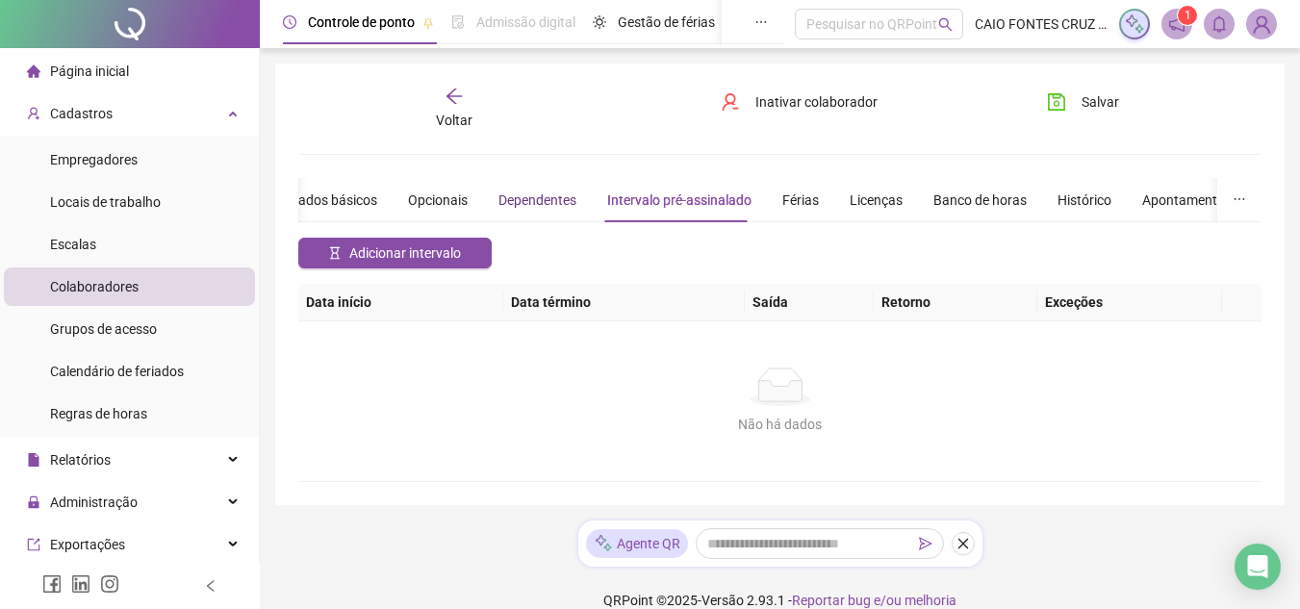
click at [543, 193] on div "Dependentes" at bounding box center [537, 200] width 78 height 21
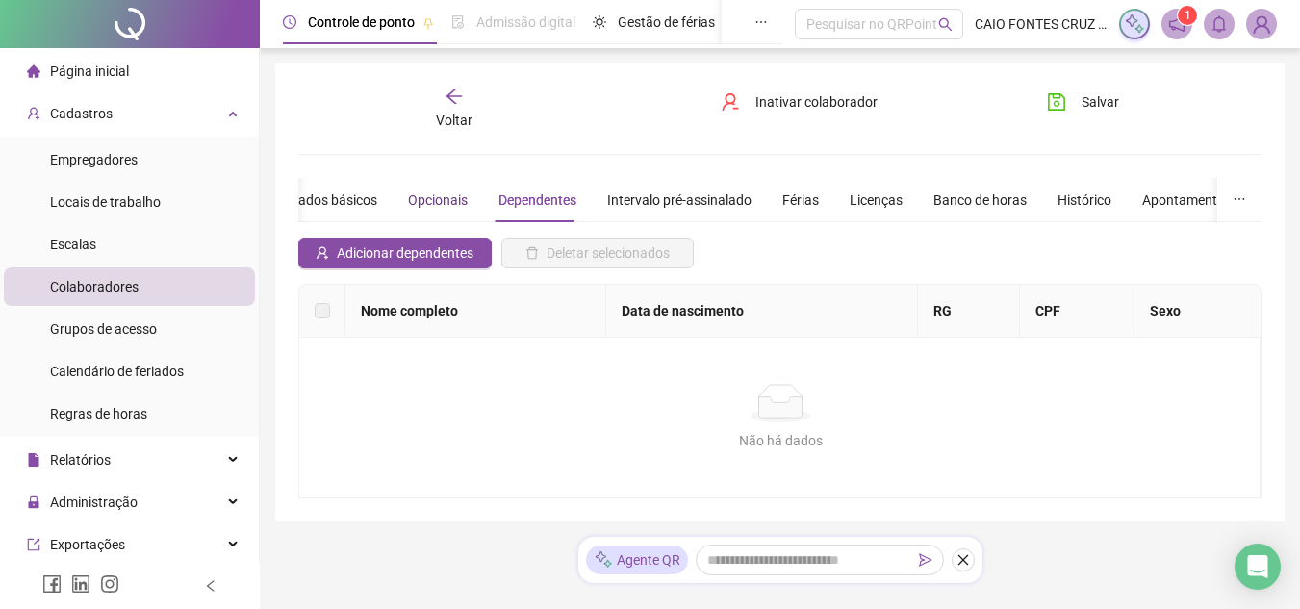
click at [453, 199] on div "Opcionais" at bounding box center [438, 200] width 60 height 21
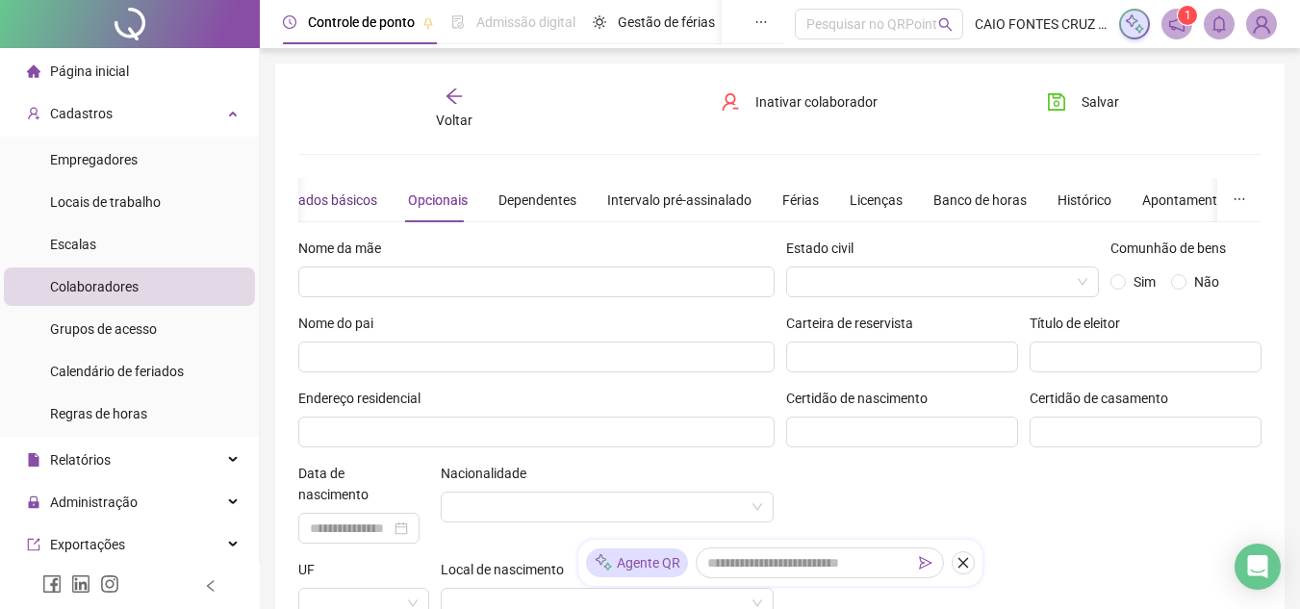
click at [363, 199] on div "Dados básicos" at bounding box center [334, 200] width 88 height 21
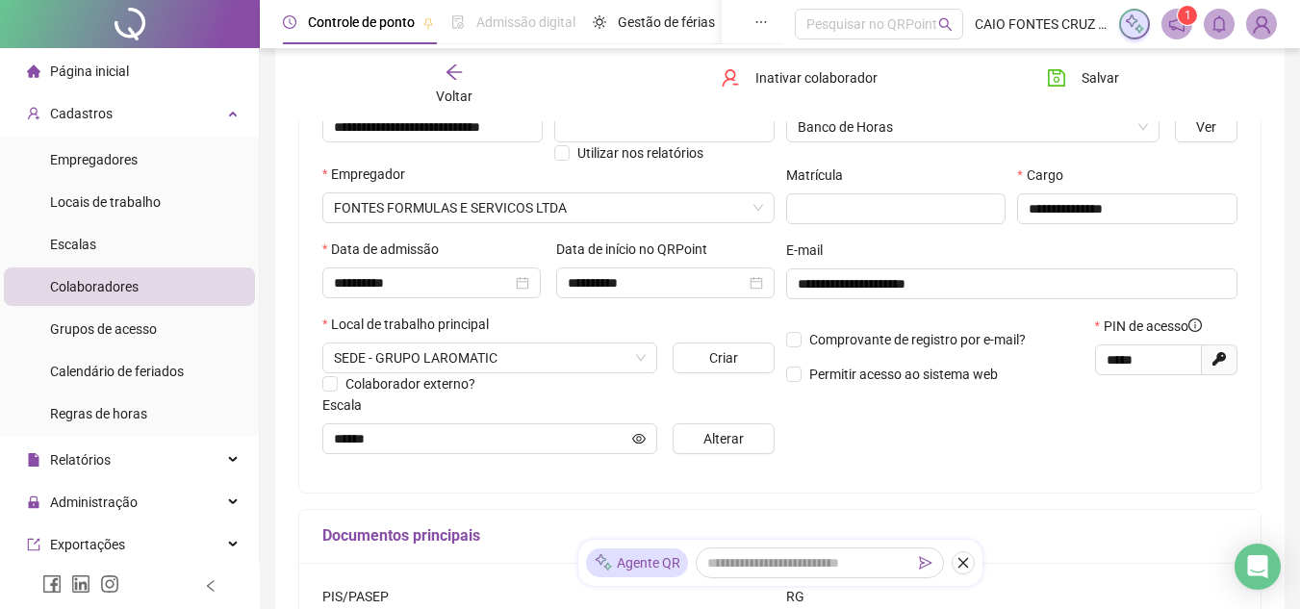
scroll to position [228, 0]
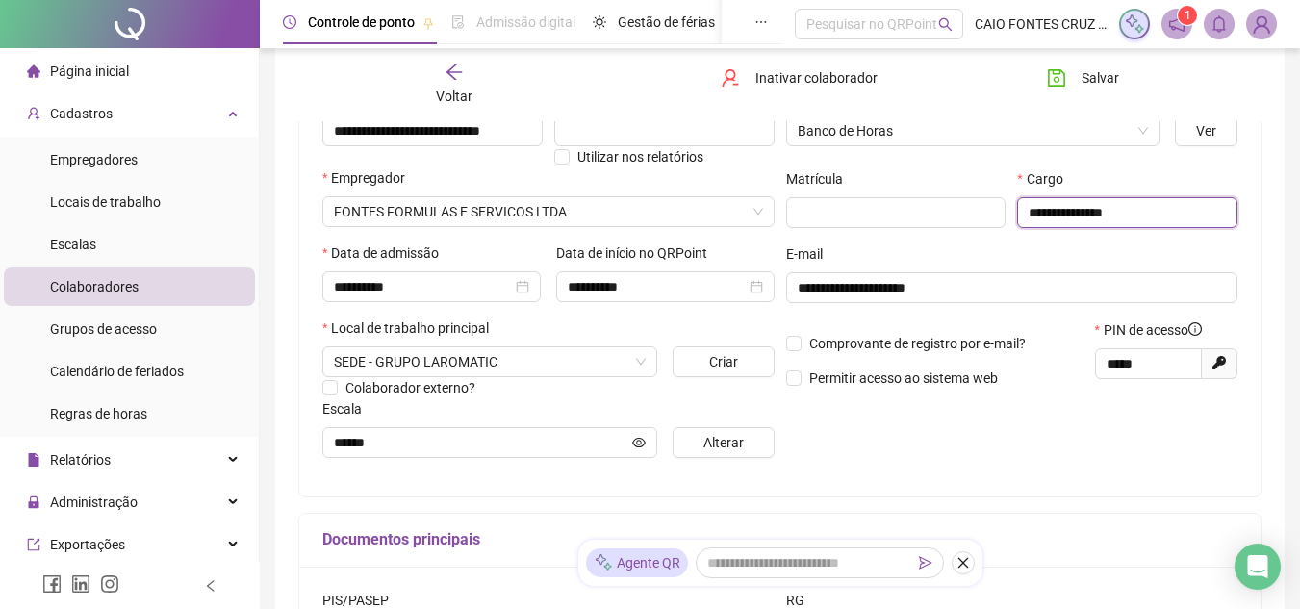
drag, startPoint x: 1123, startPoint y: 211, endPoint x: 1028, endPoint y: 221, distance: 95.8
click at [1028, 221] on input "**********" at bounding box center [1127, 212] width 220 height 31
click at [1199, 202] on input "**********" at bounding box center [1127, 212] width 220 height 31
type input "**********"
click at [1108, 85] on span "Salvar" at bounding box center [1100, 77] width 38 height 21
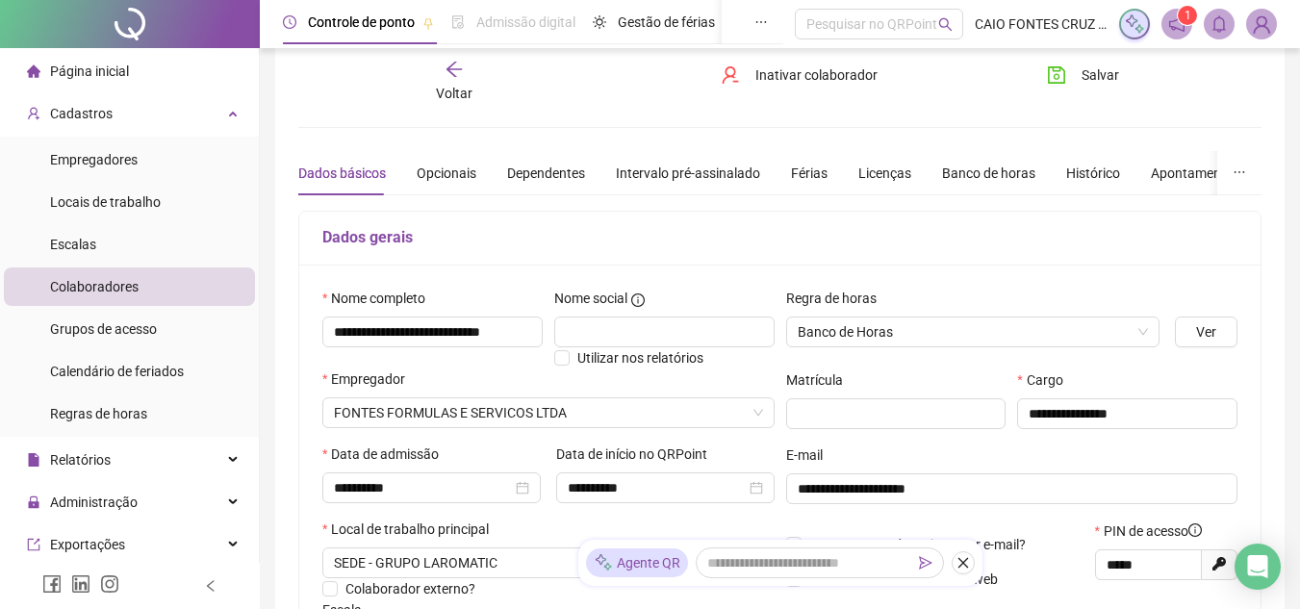
scroll to position [25, 0]
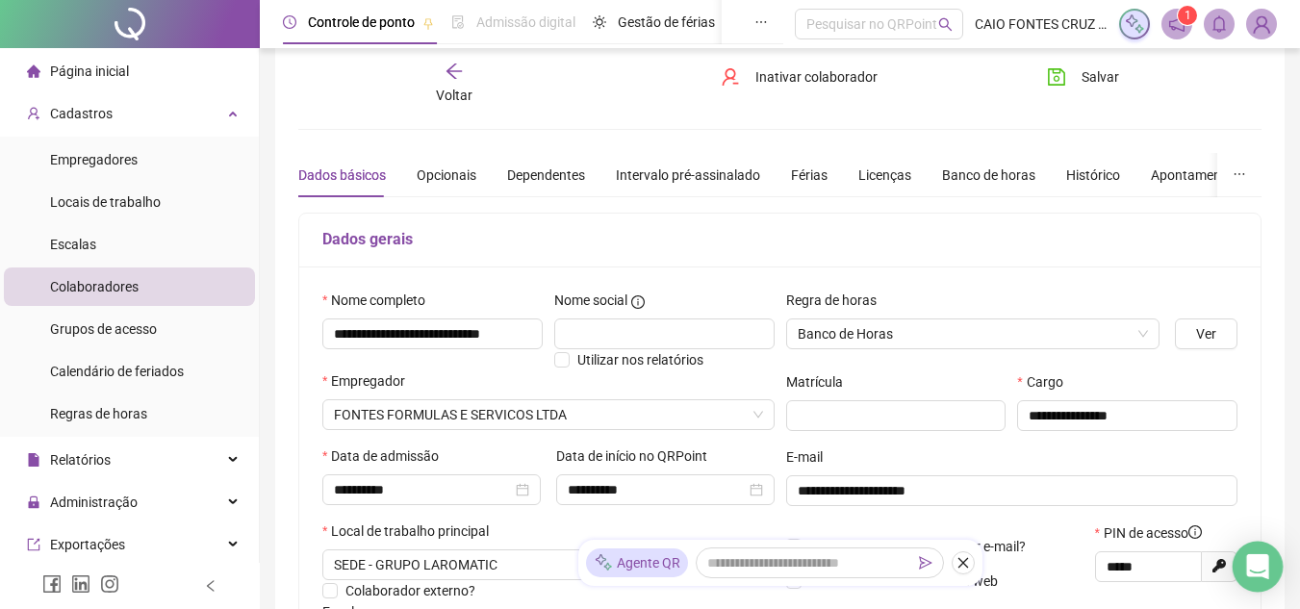
click at [1265, 565] on icon "Open Intercom Messenger" at bounding box center [1257, 566] width 22 height 25
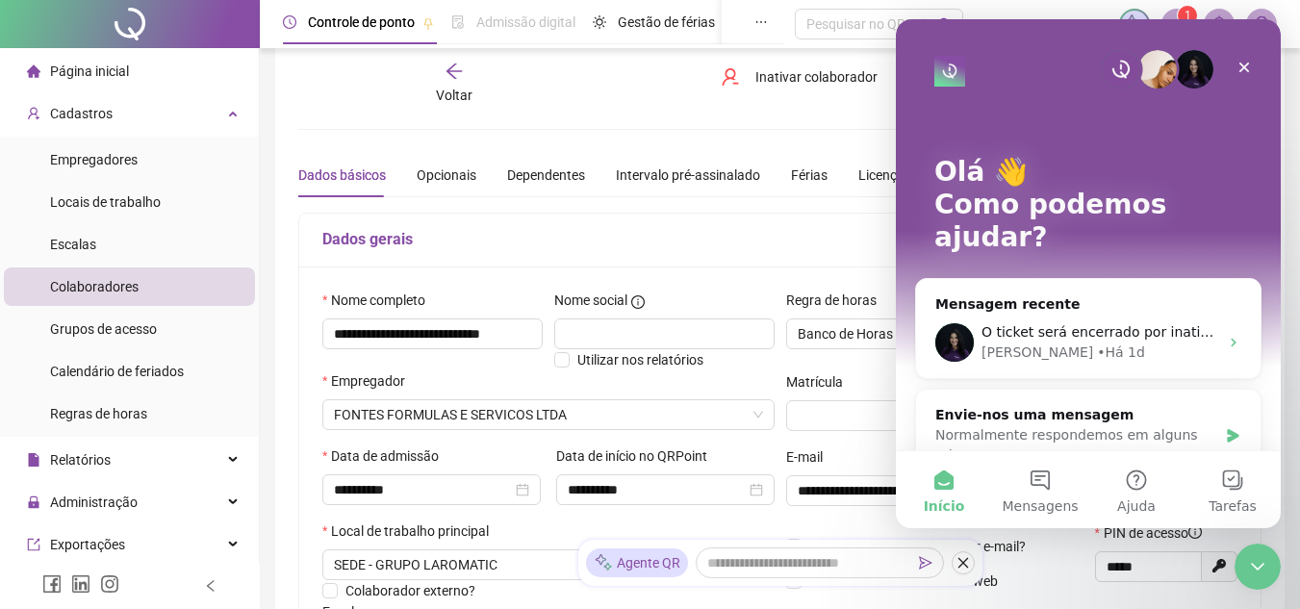
scroll to position [0, 0]
click at [1039, 484] on button "2 Mensagens" at bounding box center [1040, 489] width 96 height 77
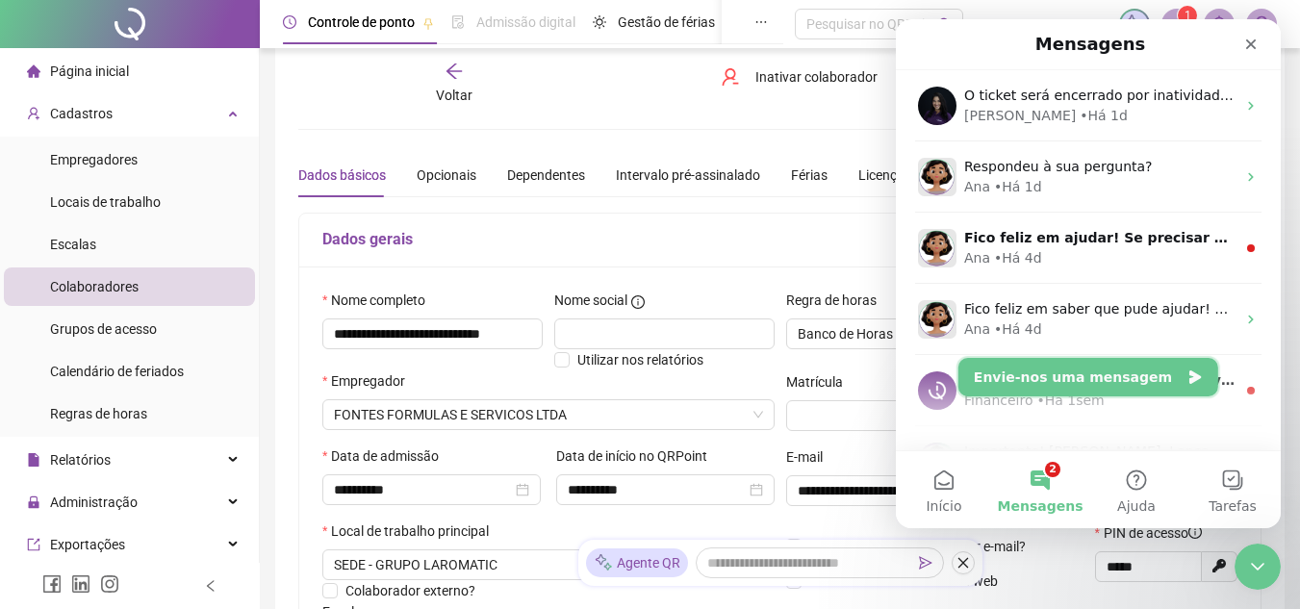
click at [1051, 369] on button "Envie-nos uma mensagem" at bounding box center [1088, 377] width 260 height 38
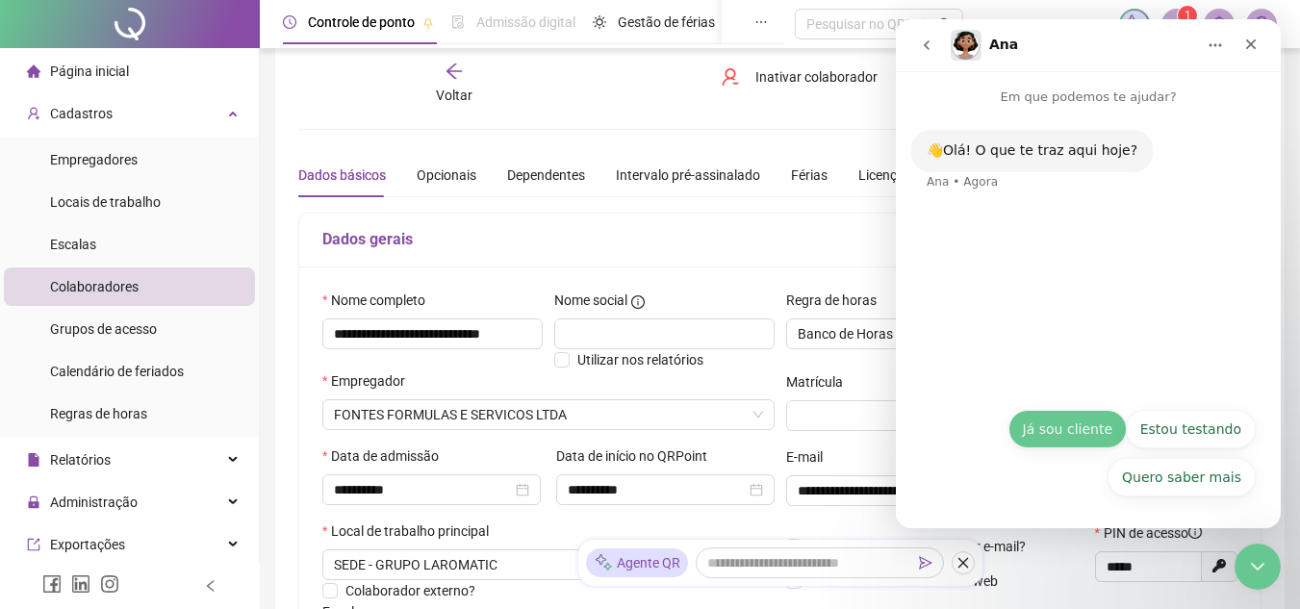
click at [1064, 426] on div "Quero saber mais Já sou cliente Estou testando Quero saber mais Já sou cliente …" at bounding box center [1088, 458] width 335 height 96
click at [1111, 437] on button "Já sou cliente" at bounding box center [1067, 429] width 118 height 38
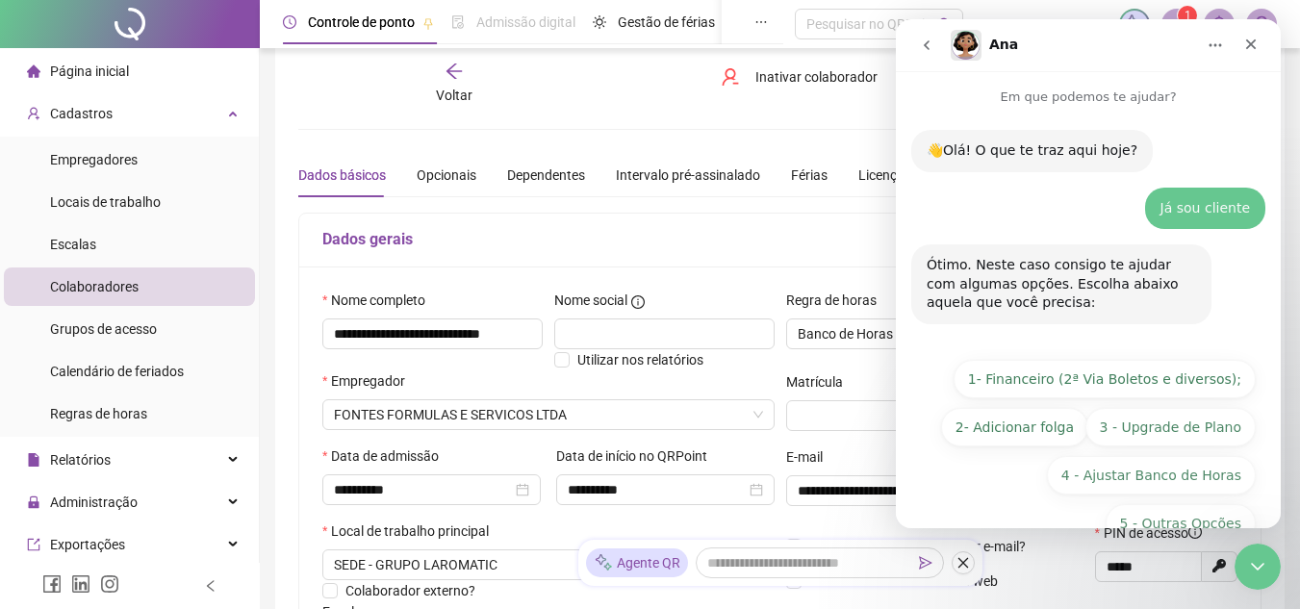
scroll to position [46, 0]
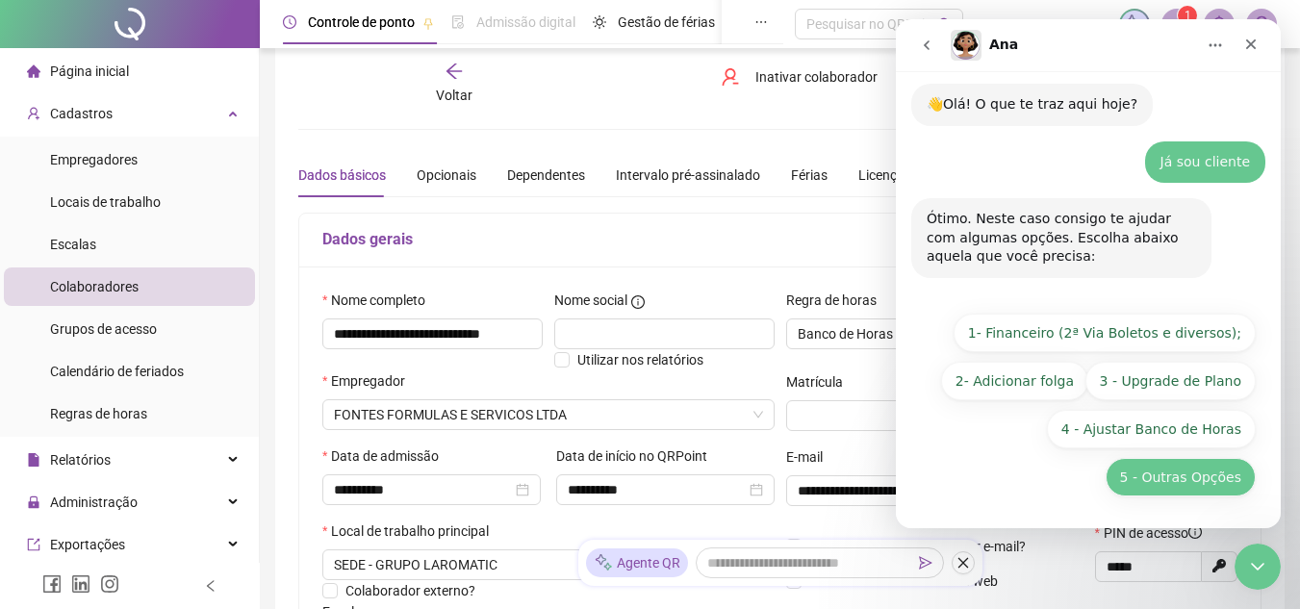
click at [1209, 487] on button "5 - Outras Opções" at bounding box center [1180, 477] width 150 height 38
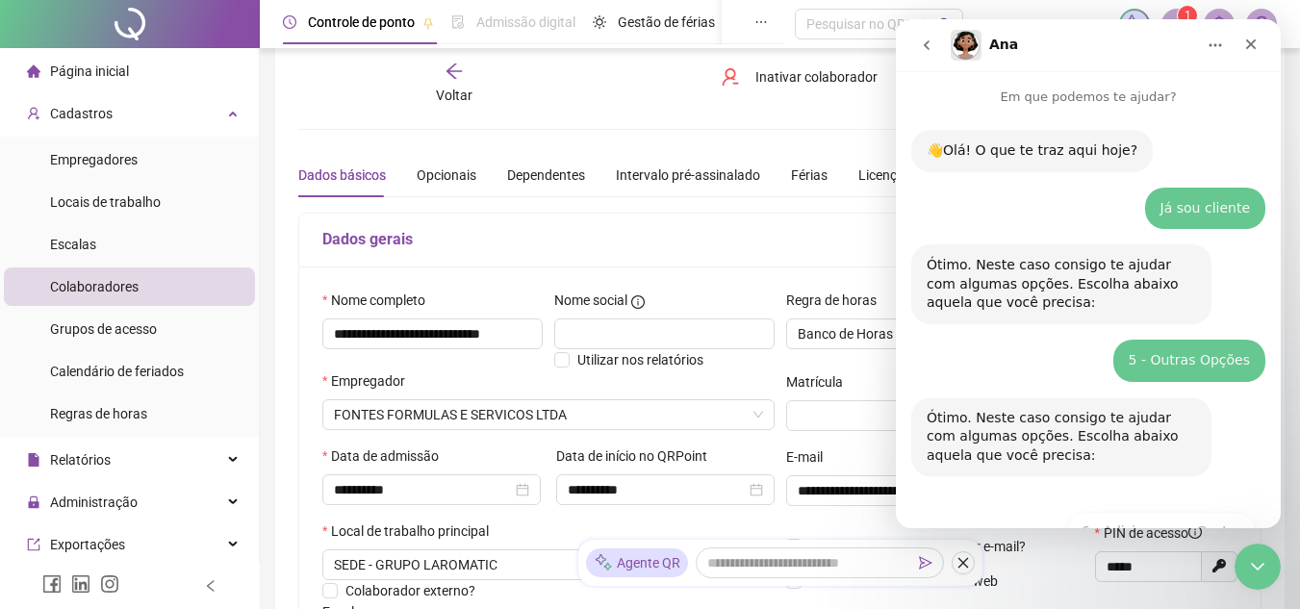
scroll to position [312, 0]
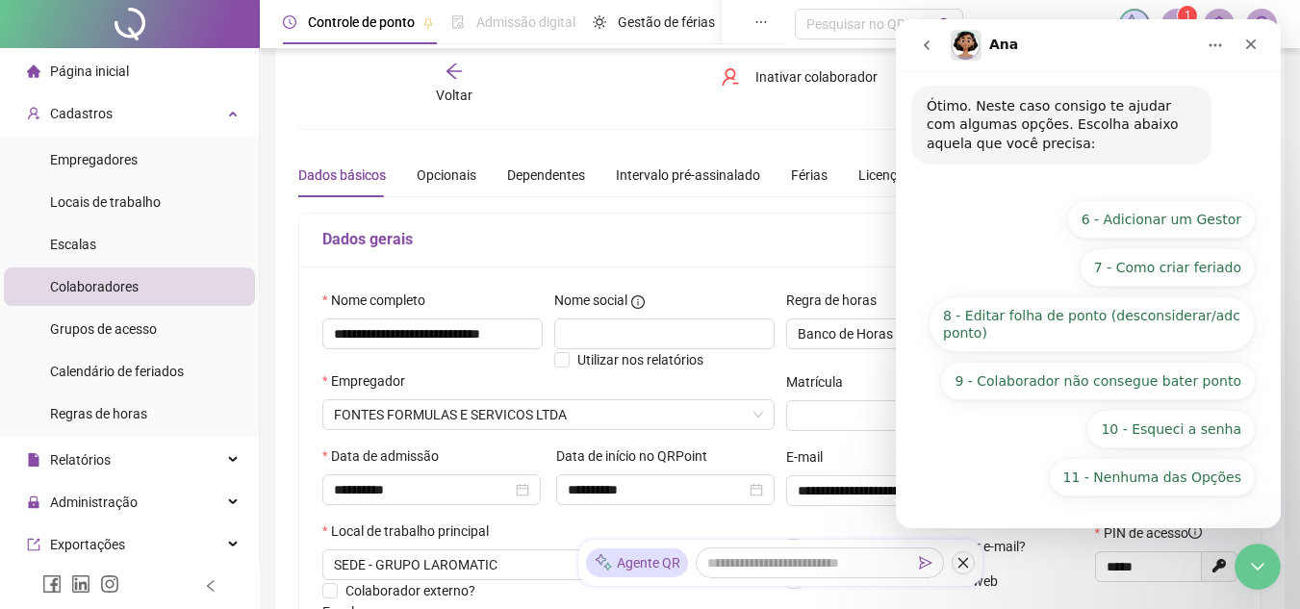
click at [1209, 487] on button "11 - Nenhuma das Opções" at bounding box center [1152, 477] width 207 height 38
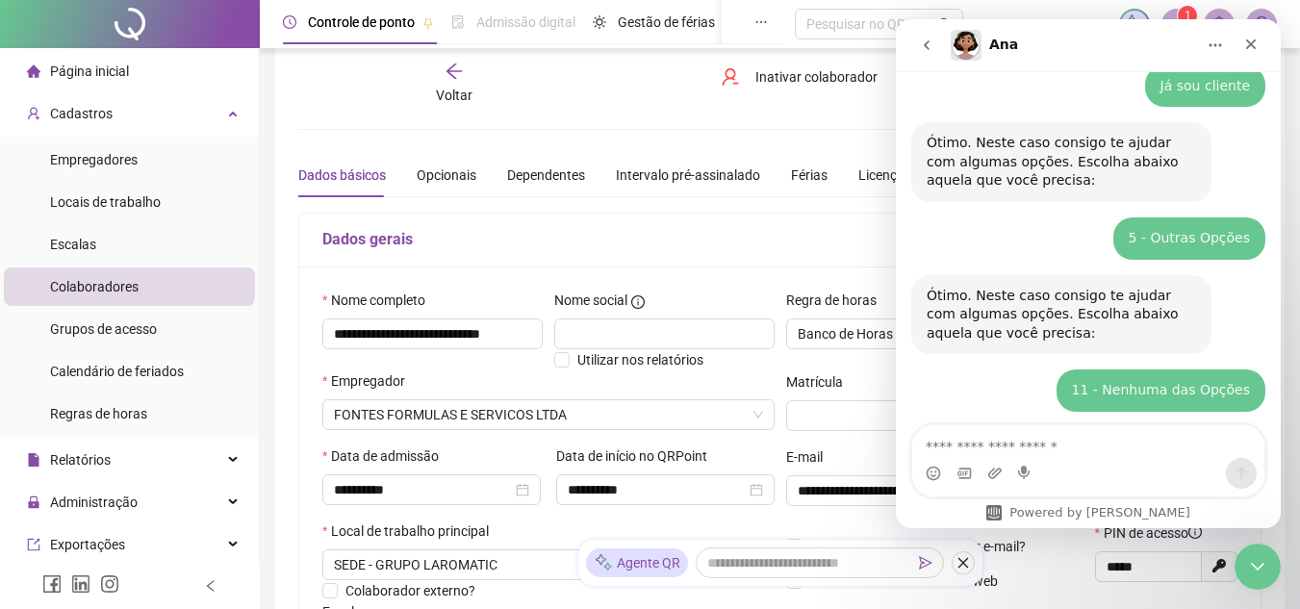
scroll to position [207, 0]
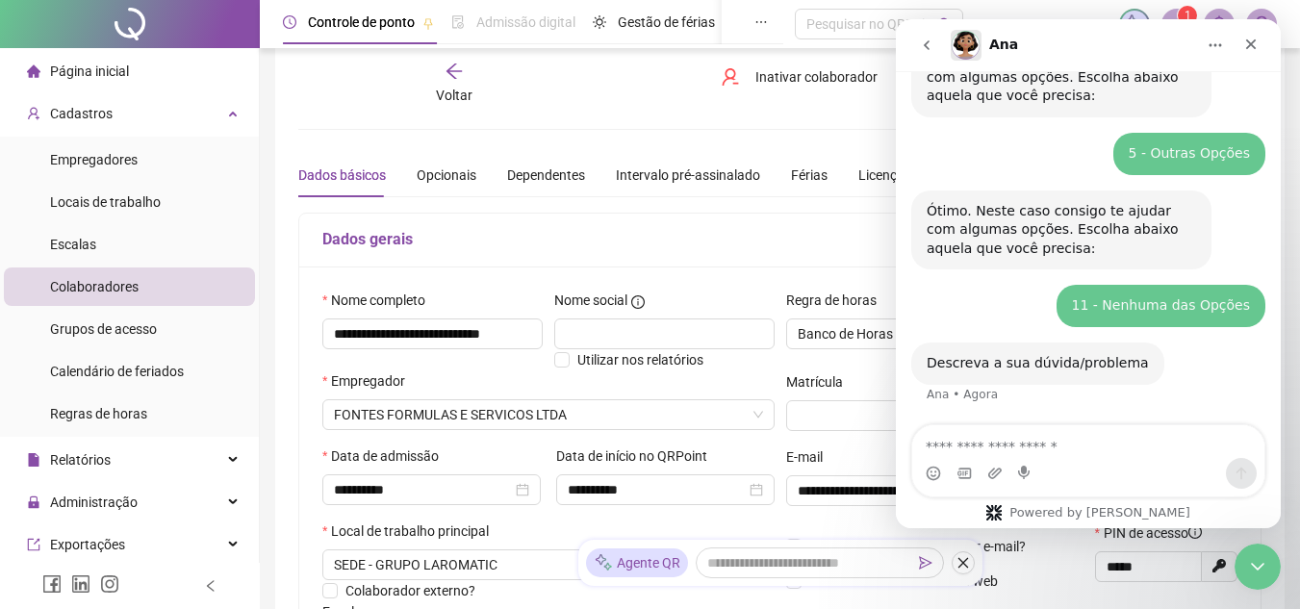
type textarea "*"
type textarea "**********"
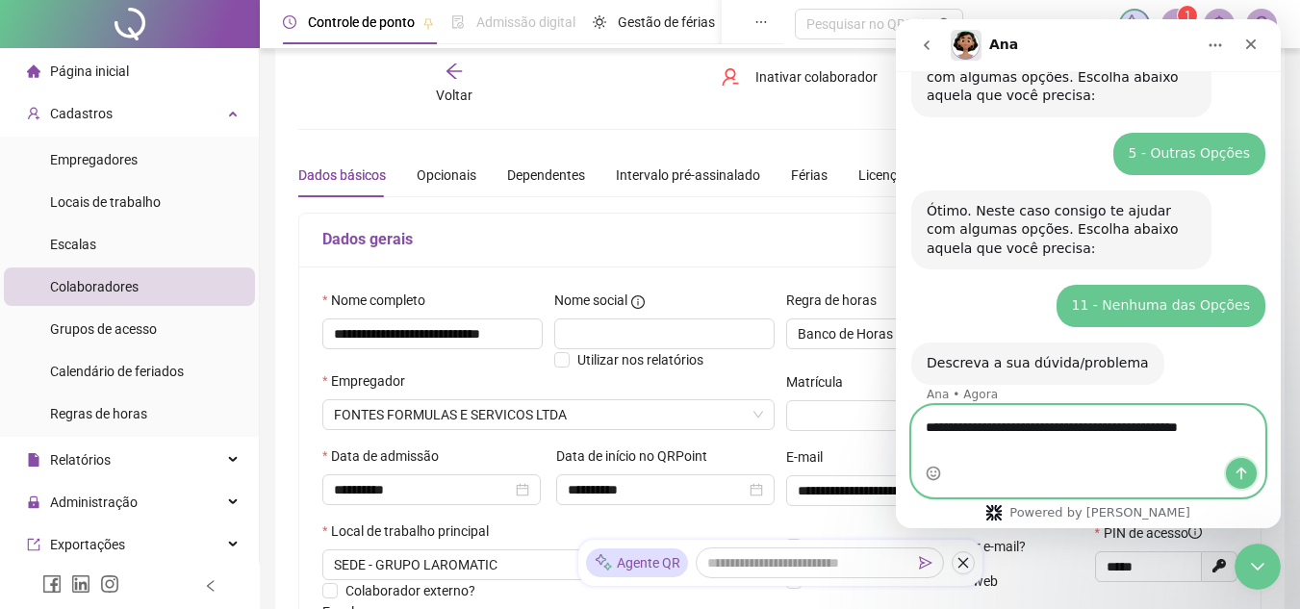
click at [1246, 474] on icon "Enviar mensagem…" at bounding box center [1240, 473] width 15 height 15
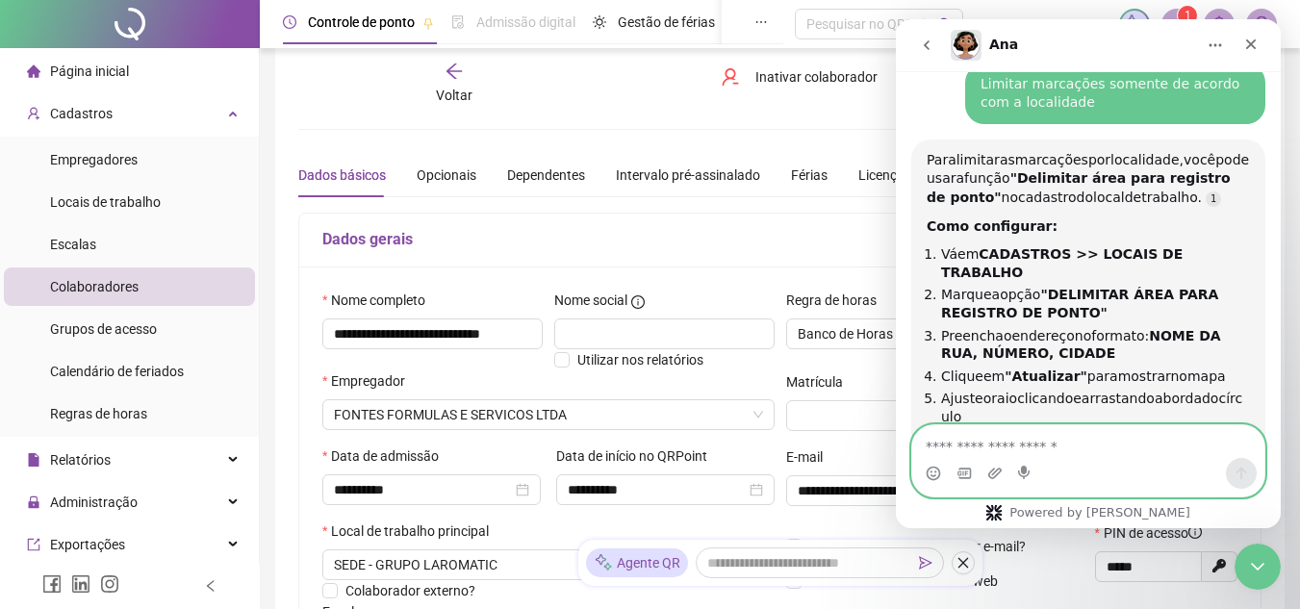
scroll to position [599, 0]
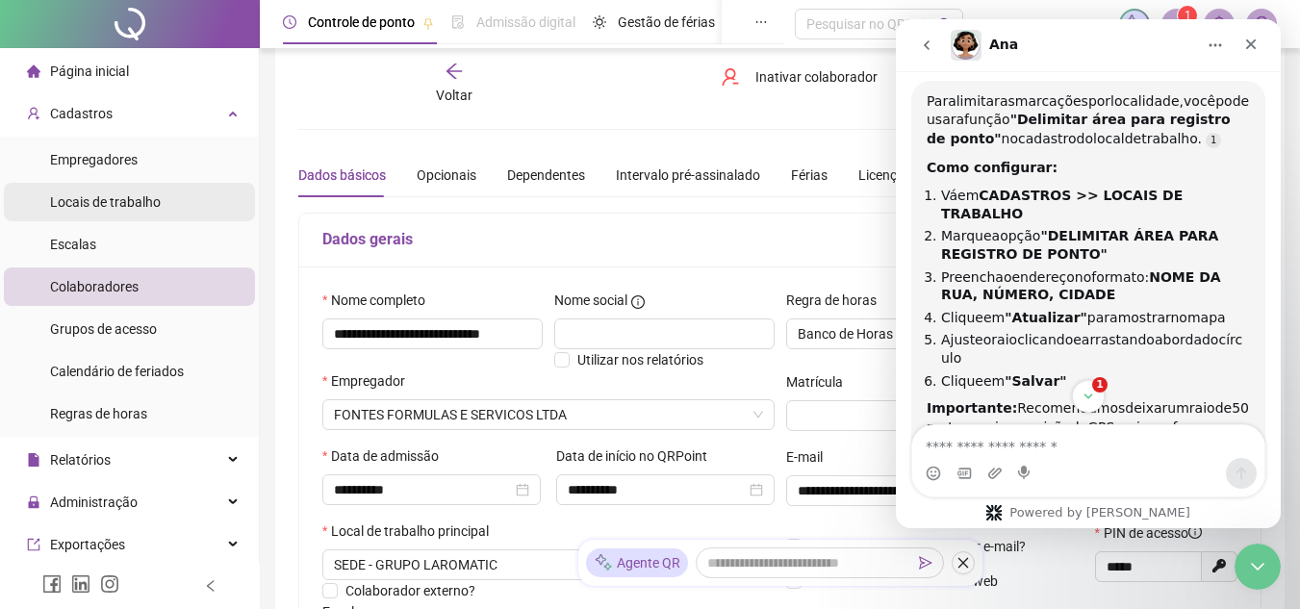
click at [107, 203] on span "Locais de trabalho" at bounding box center [105, 201] width 111 height 15
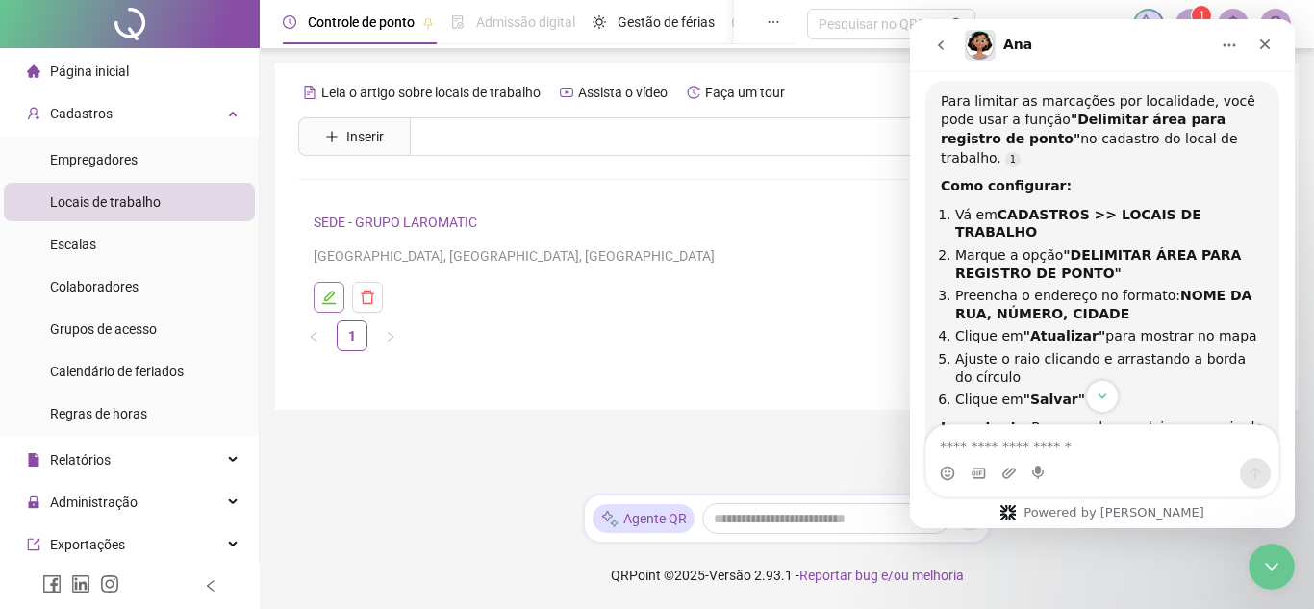
click at [326, 304] on icon "edit" at bounding box center [328, 297] width 13 height 13
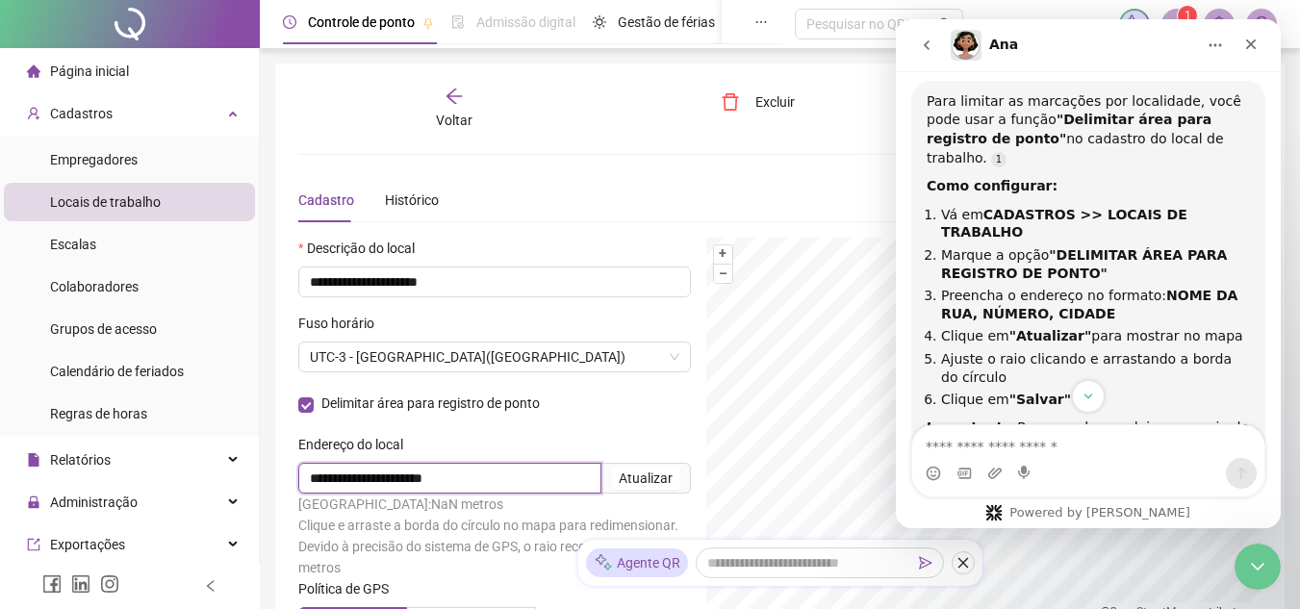
click at [525, 473] on input "**********" at bounding box center [449, 478] width 303 height 31
click at [656, 482] on div "Atualizar" at bounding box center [646, 478] width 54 height 21
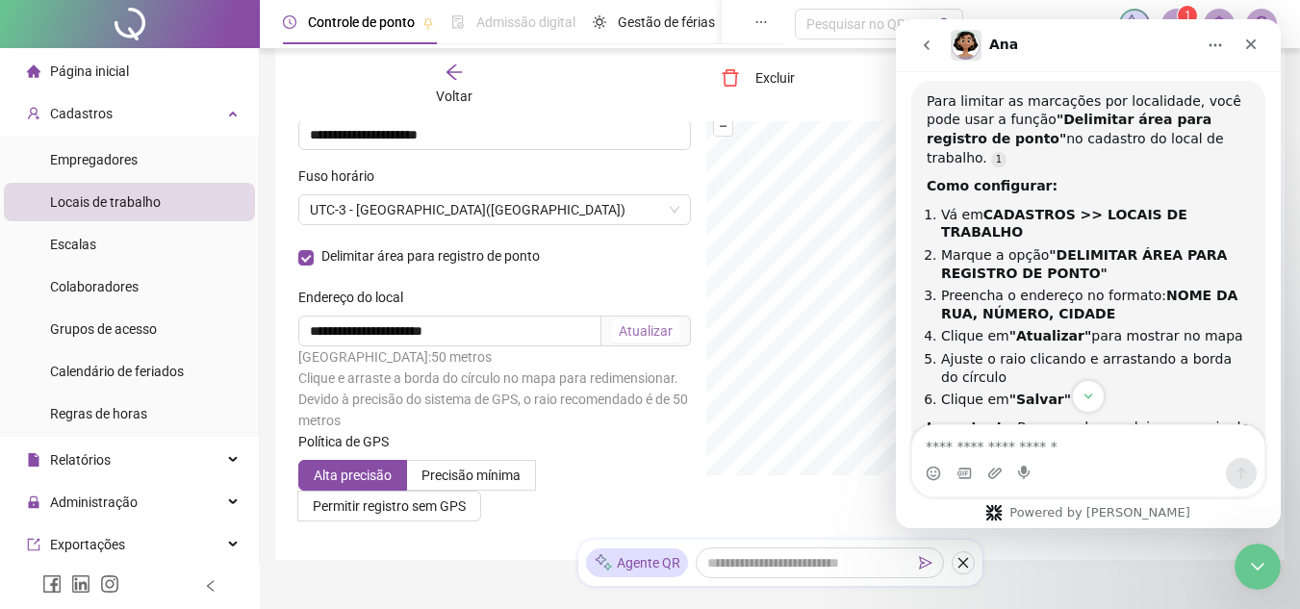
scroll to position [156, 0]
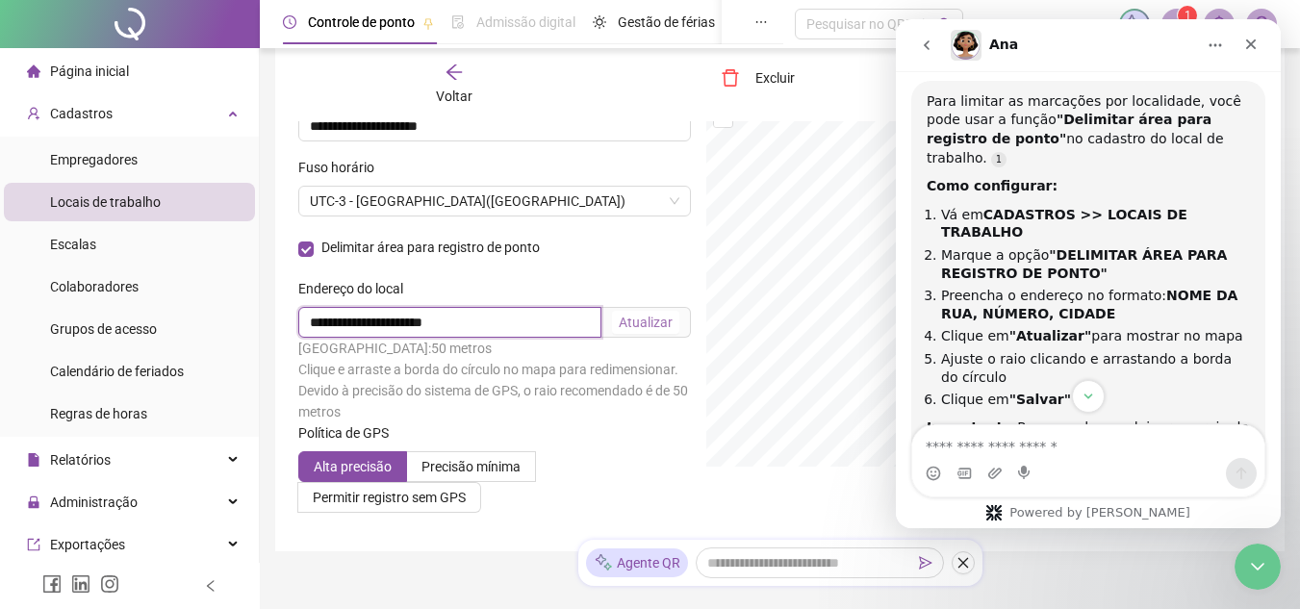
click at [479, 321] on input "**********" at bounding box center [449, 322] width 303 height 31
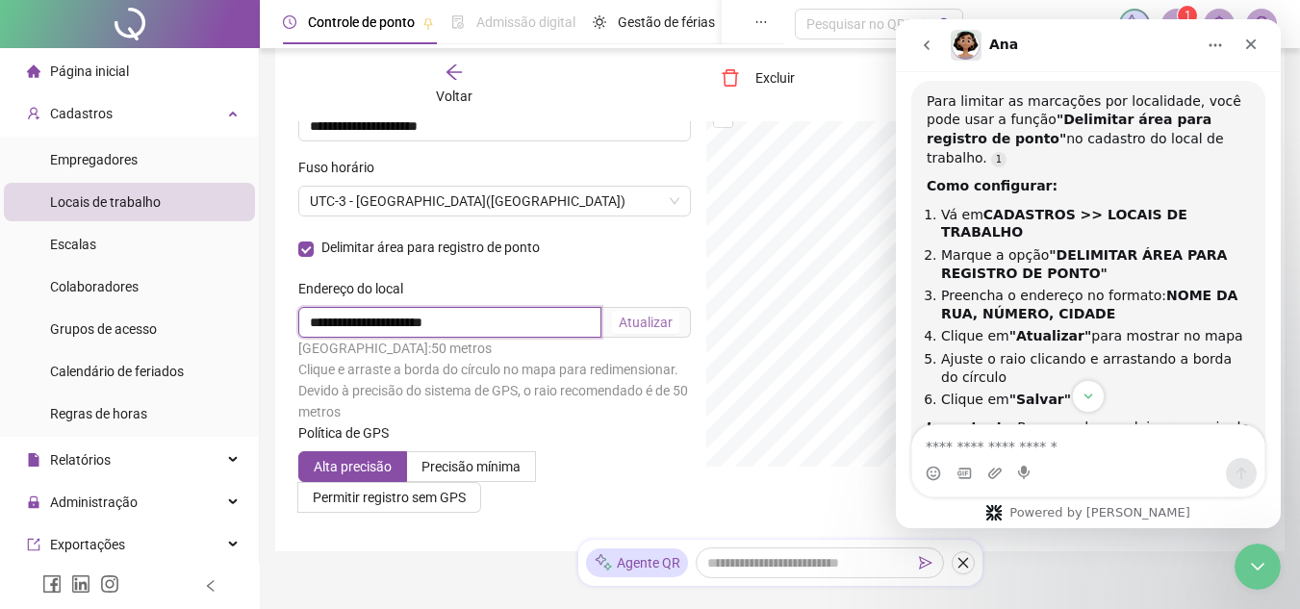
paste input "**********"
click at [577, 318] on input "**********" at bounding box center [450, 322] width 305 height 31
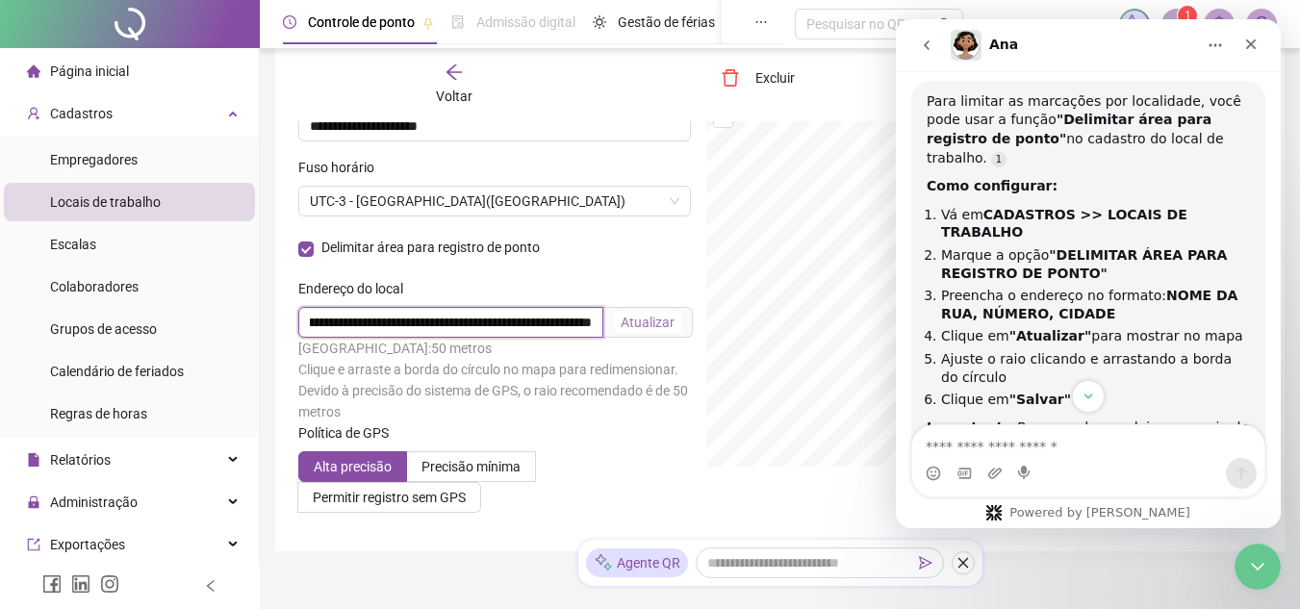
click at [577, 318] on input "**********" at bounding box center [450, 322] width 305 height 31
type input "**********"
click at [664, 320] on div "Atualizar" at bounding box center [648, 322] width 54 height 21
click at [1244, 555] on icon "Fechar mensagem da Intercom" at bounding box center [1254, 563] width 23 height 23
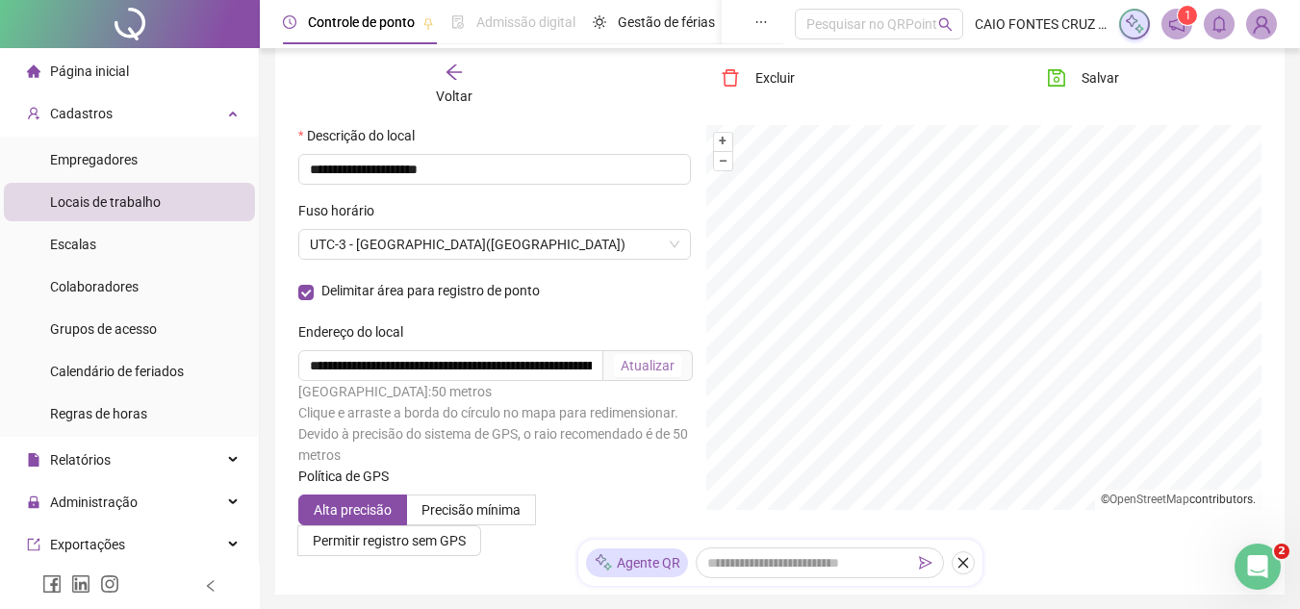
scroll to position [854, 0]
click at [1055, 85] on icon "save" at bounding box center [1056, 77] width 19 height 19
click at [95, 122] on span "Cadastros" at bounding box center [70, 113] width 86 height 38
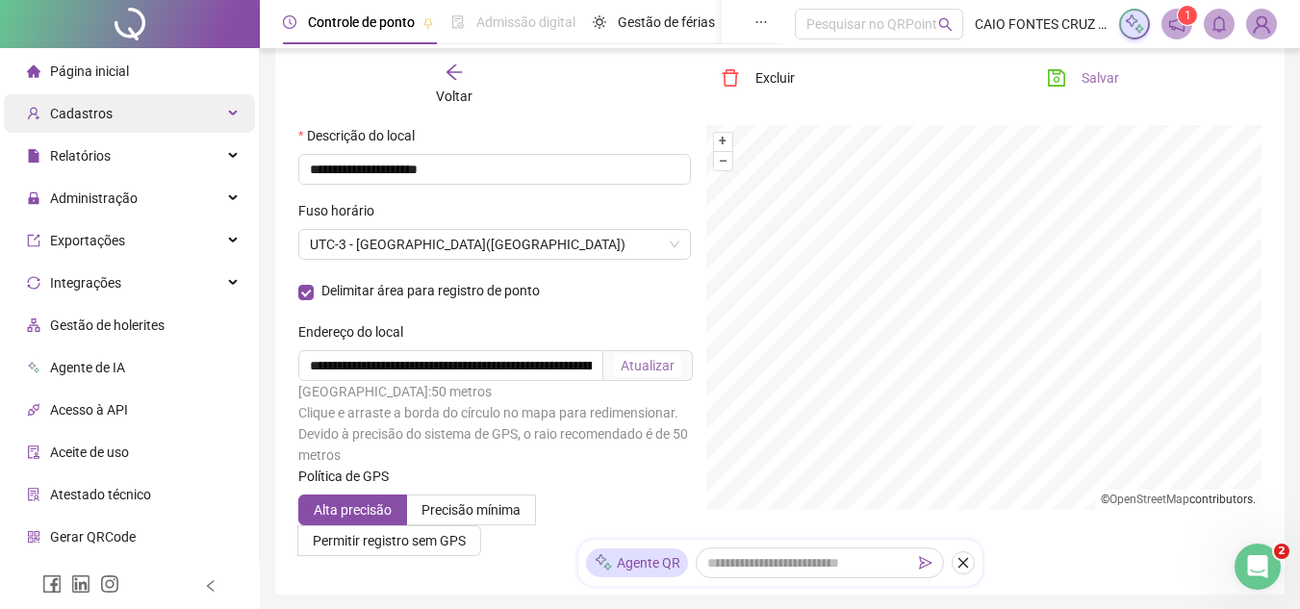
click at [95, 122] on span "Cadastros" at bounding box center [70, 113] width 86 height 38
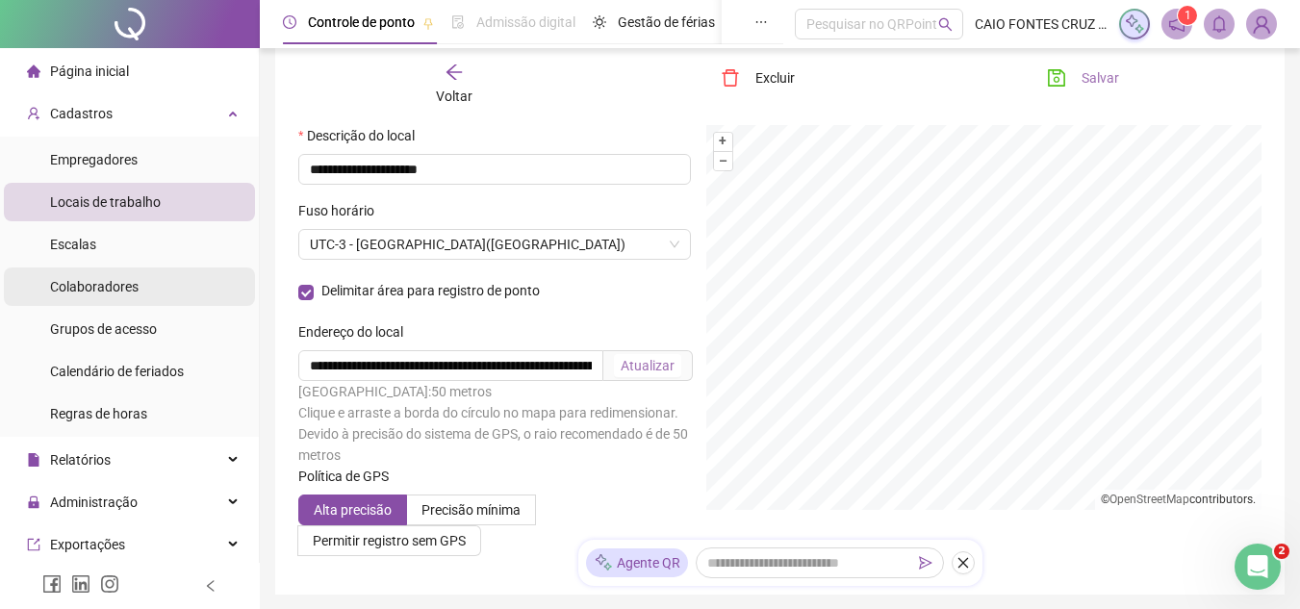
click at [117, 294] on span "Colaboradores" at bounding box center [94, 286] width 89 height 15
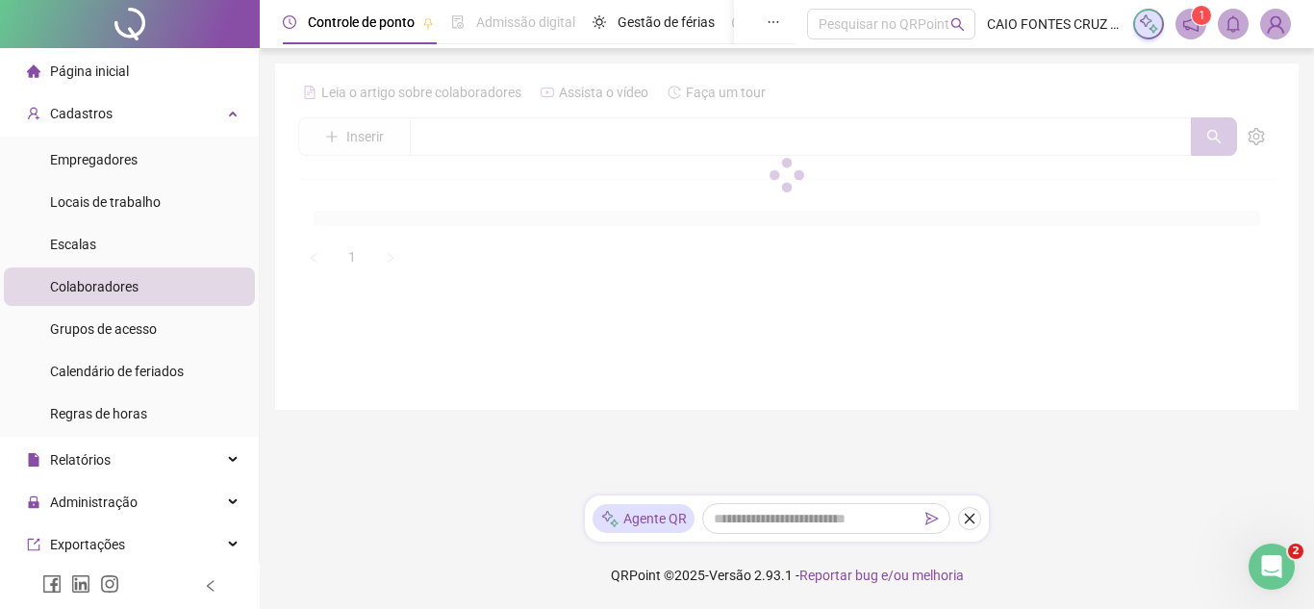
click at [487, 139] on div at bounding box center [787, 174] width 978 height 195
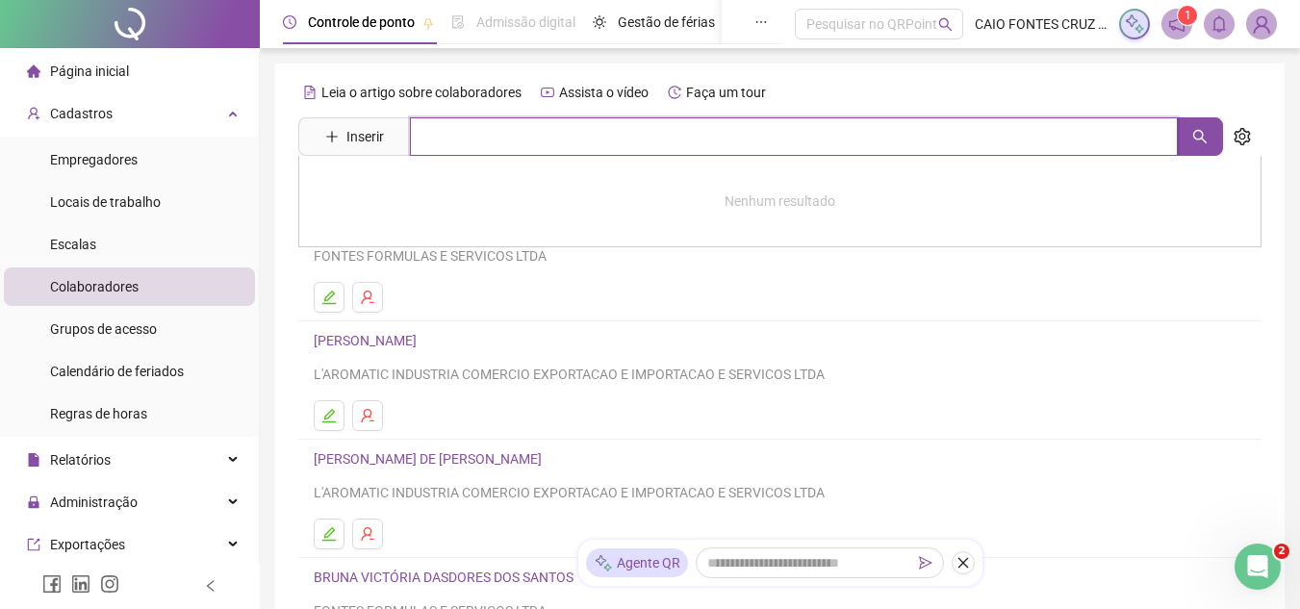
click at [487, 139] on input "text" at bounding box center [794, 136] width 768 height 38
click at [1193, 144] on button "button" at bounding box center [1200, 136] width 46 height 38
type input "*****"
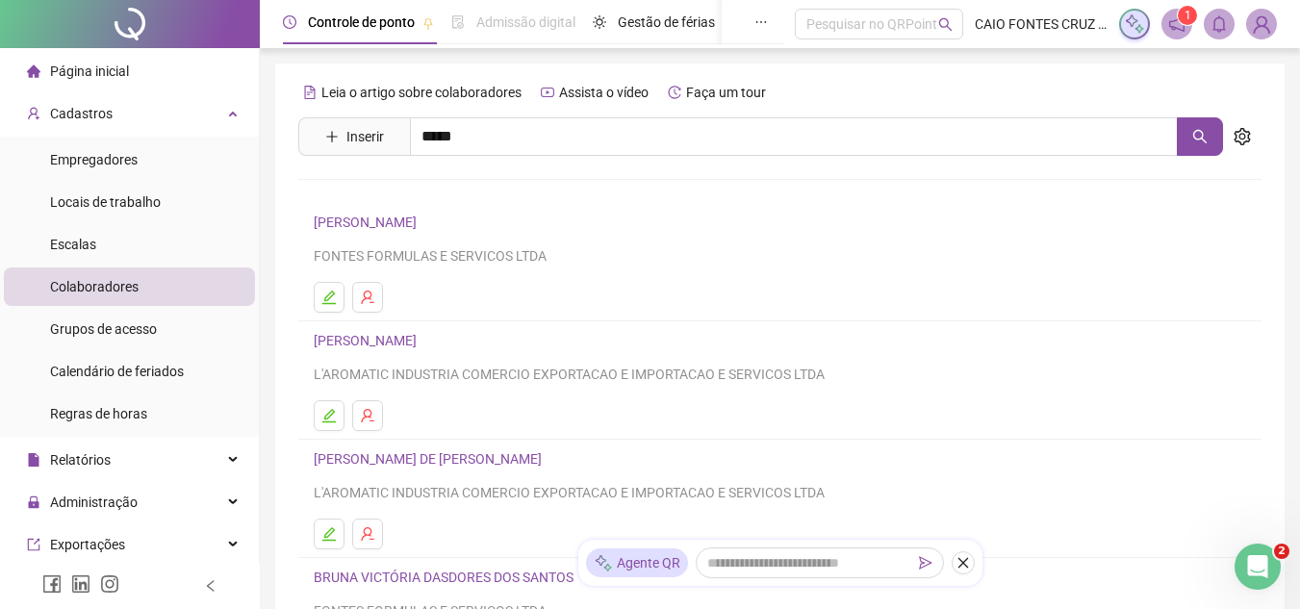
click at [455, 187] on link "TIAGO DE [PERSON_NAME]" at bounding box center [416, 193] width 165 height 15
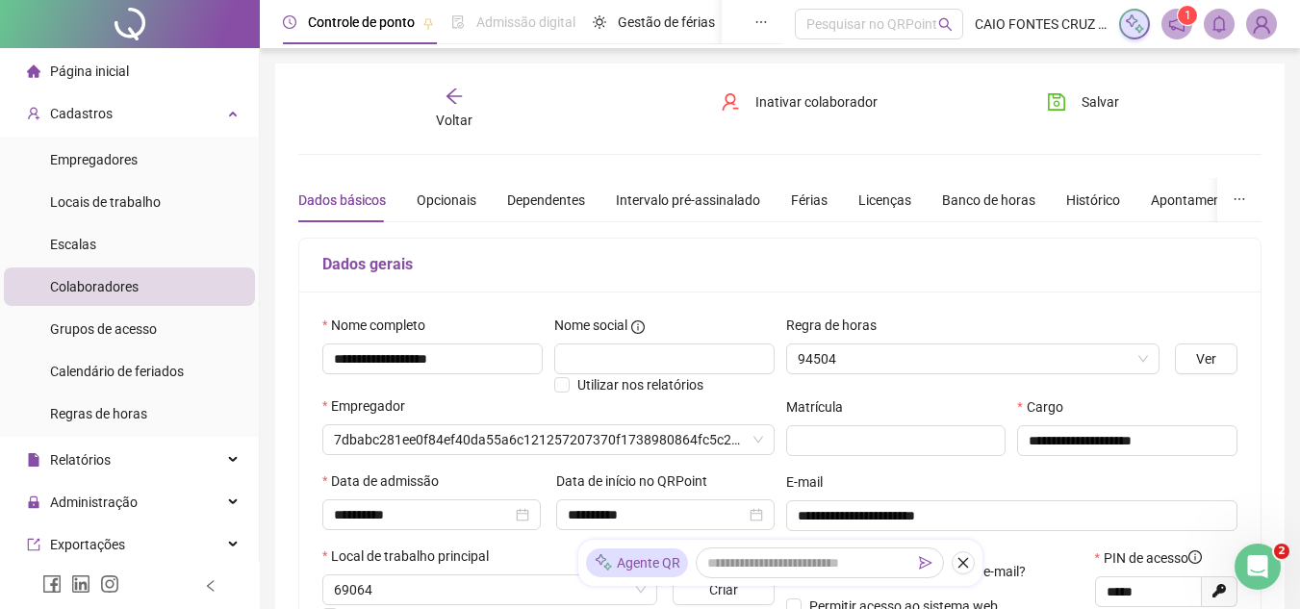
type input "******"
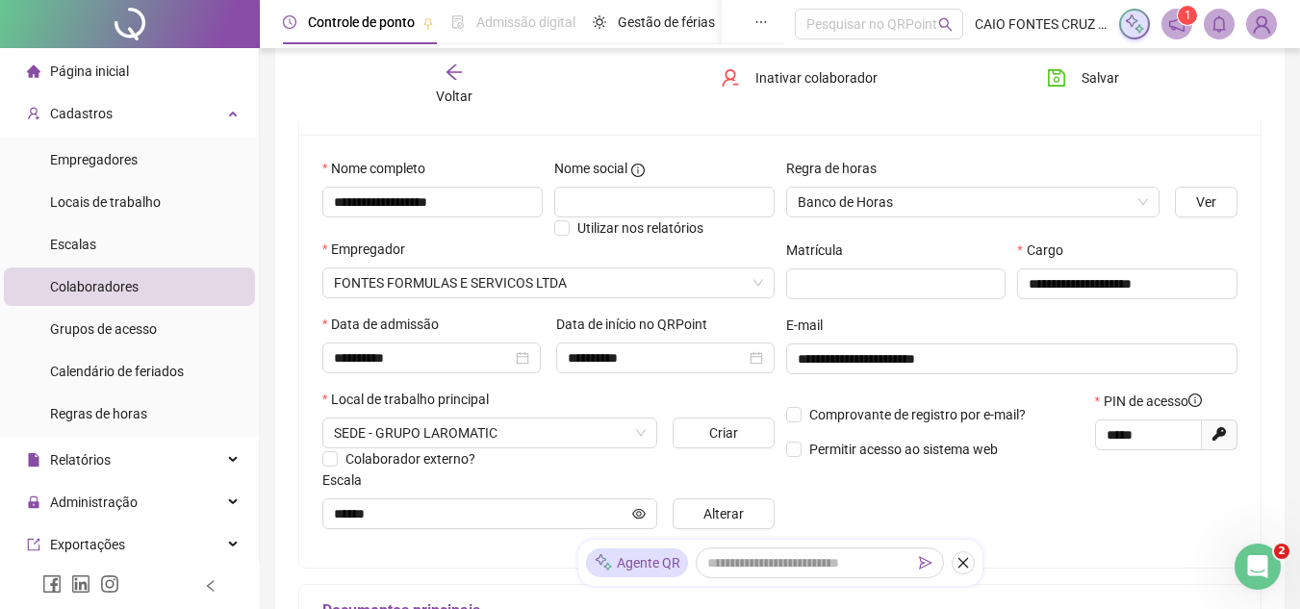
scroll to position [154, 0]
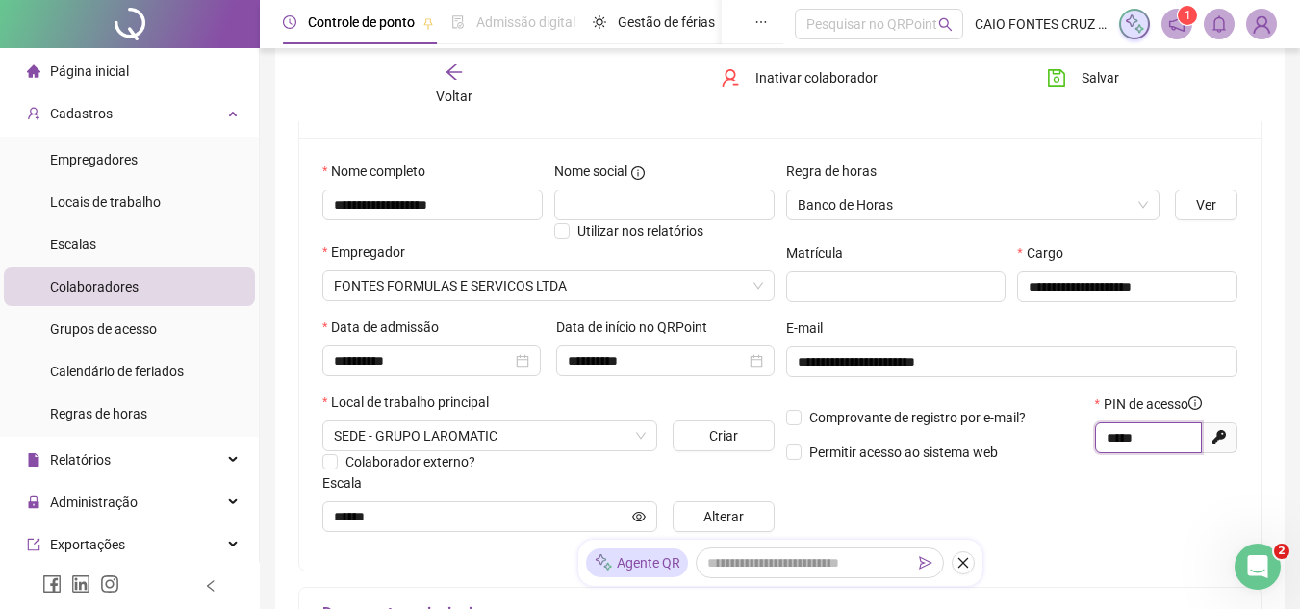
click at [1150, 436] on input "*****" at bounding box center [1146, 437] width 80 height 21
click at [1100, 81] on span "Salvar" at bounding box center [1100, 77] width 38 height 21
click at [459, 80] on icon "arrow-left" at bounding box center [454, 72] width 19 height 19
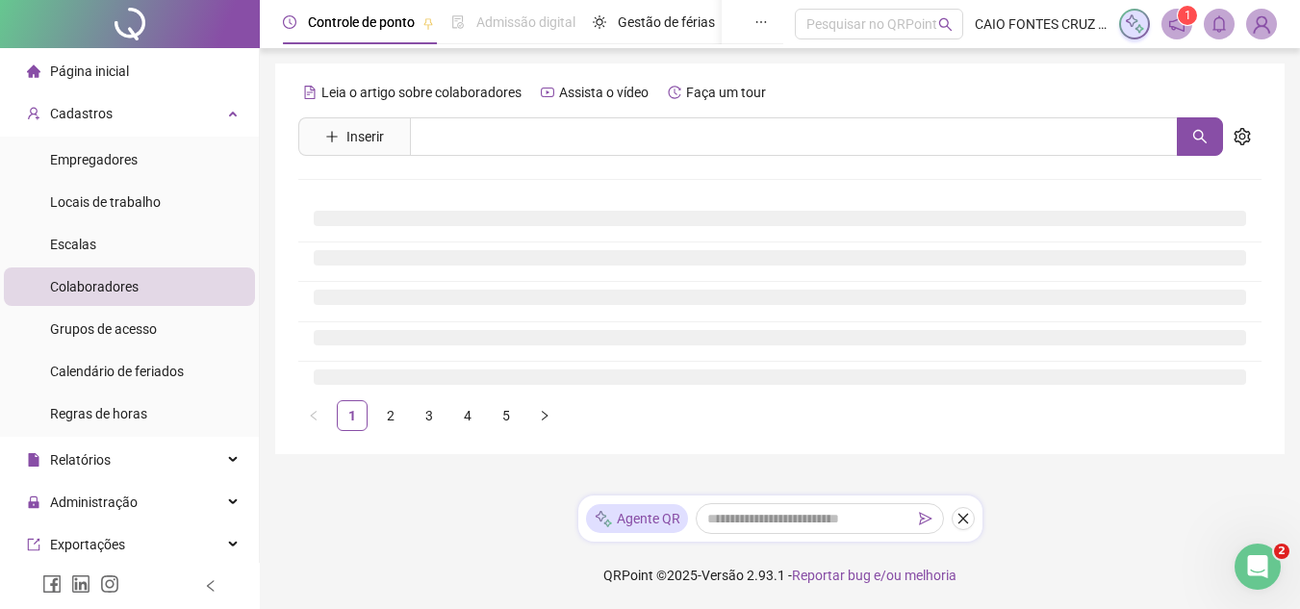
scroll to position [0, 0]
